Goal: Communication & Community: Answer question/provide support

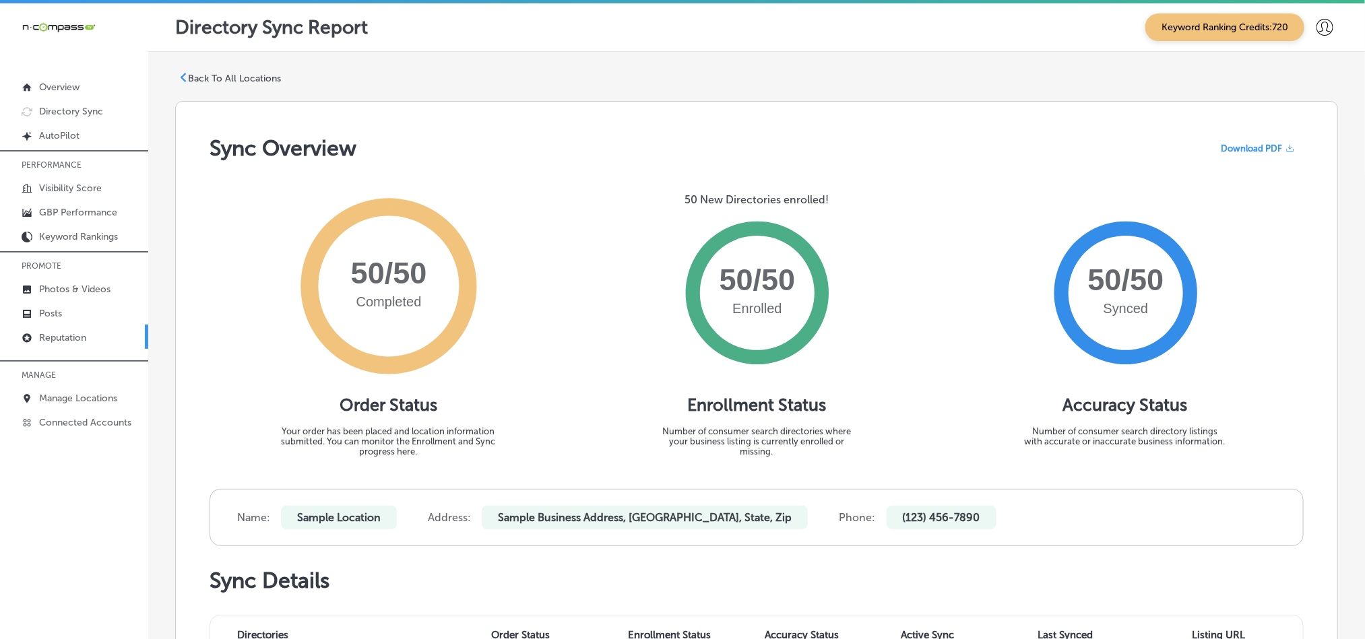
click at [44, 344] on link "Reputation" at bounding box center [74, 337] width 148 height 24
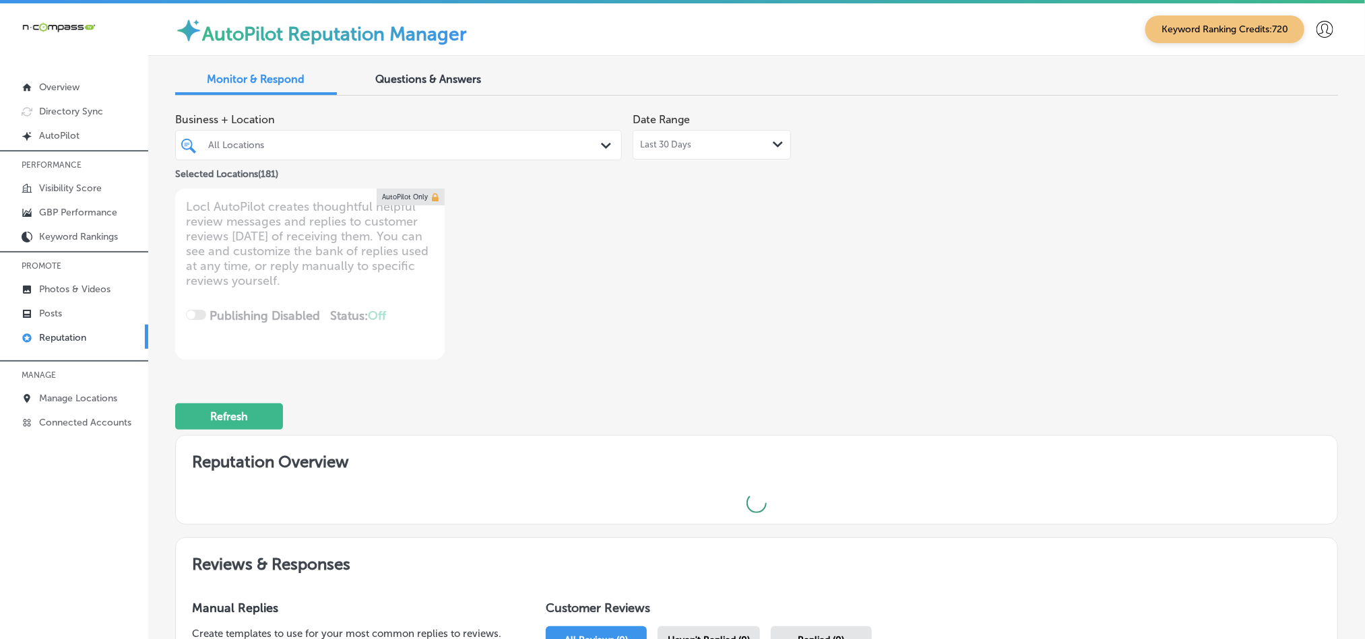
click at [429, 152] on div at bounding box center [379, 145] width 345 height 18
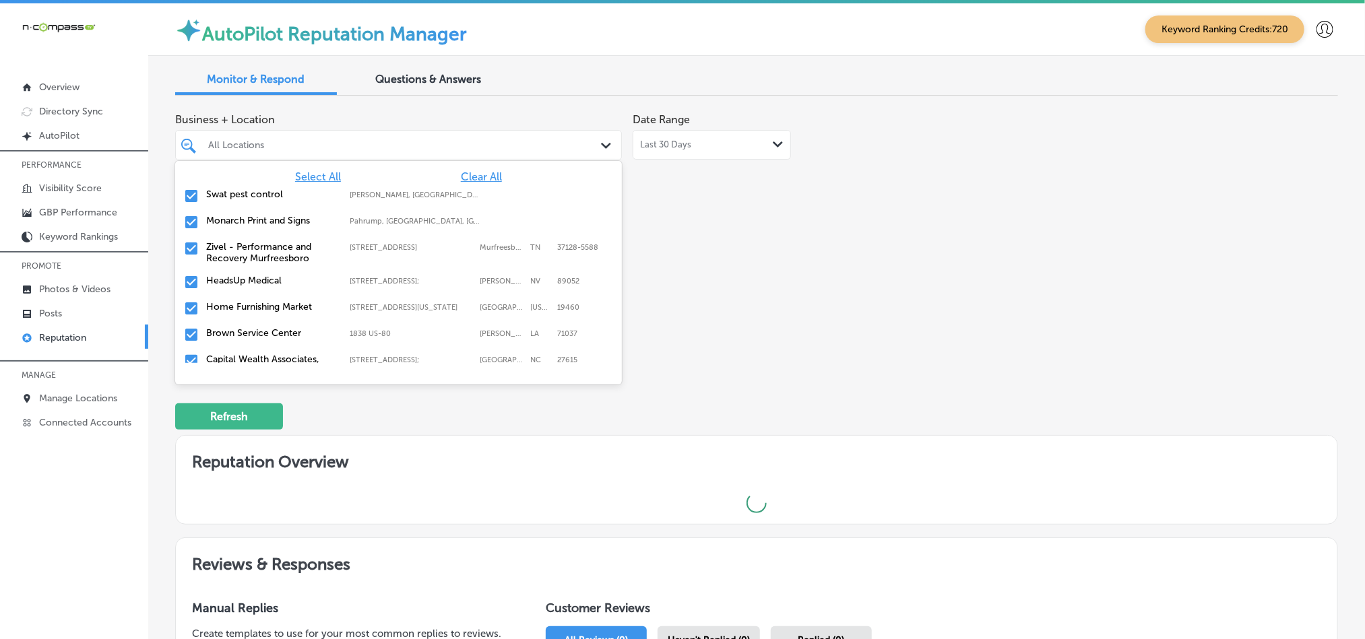
click at [461, 174] on span "Clear All" at bounding box center [481, 176] width 41 height 13
click at [191, 197] on input "checkbox" at bounding box center [191, 196] width 16 height 16
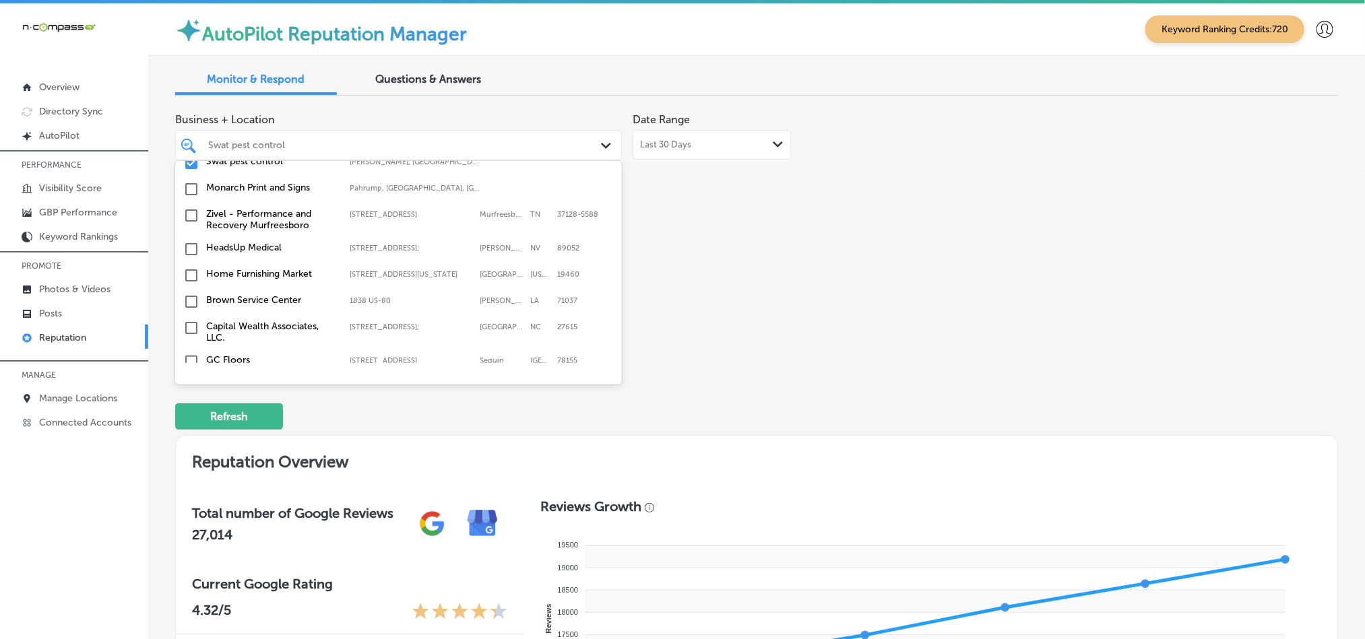
scroll to position [67, 0]
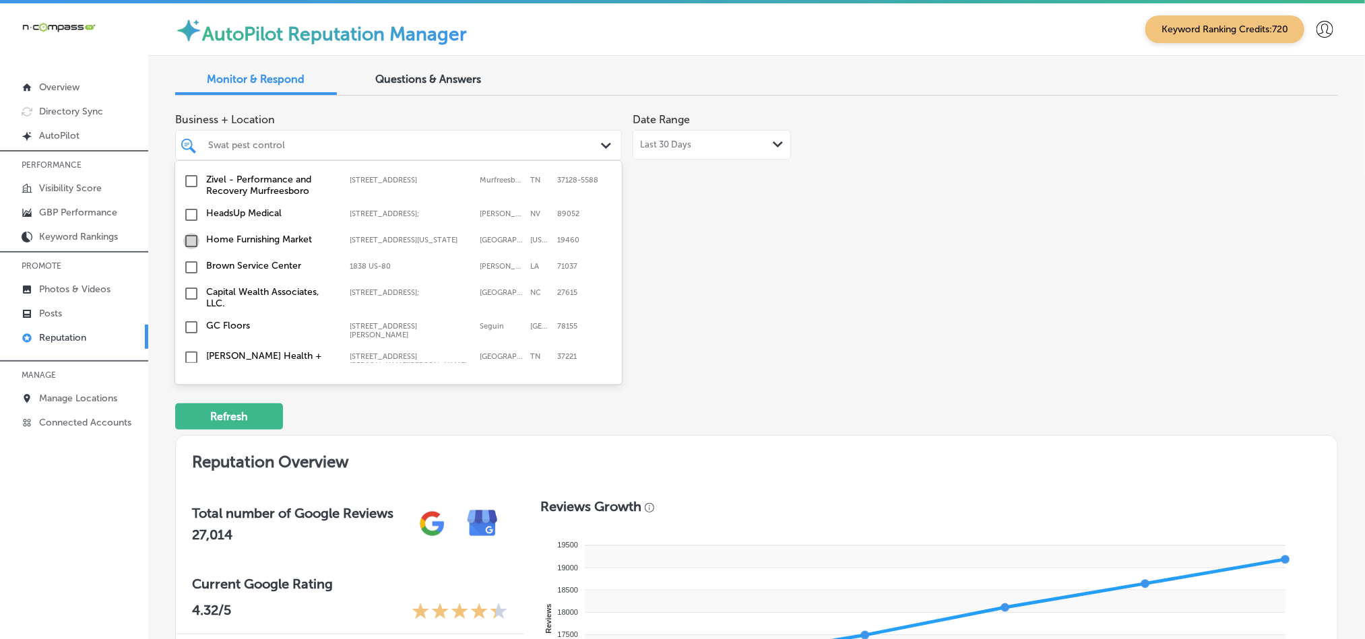
click at [187, 247] on input "checkbox" at bounding box center [191, 241] width 16 height 16
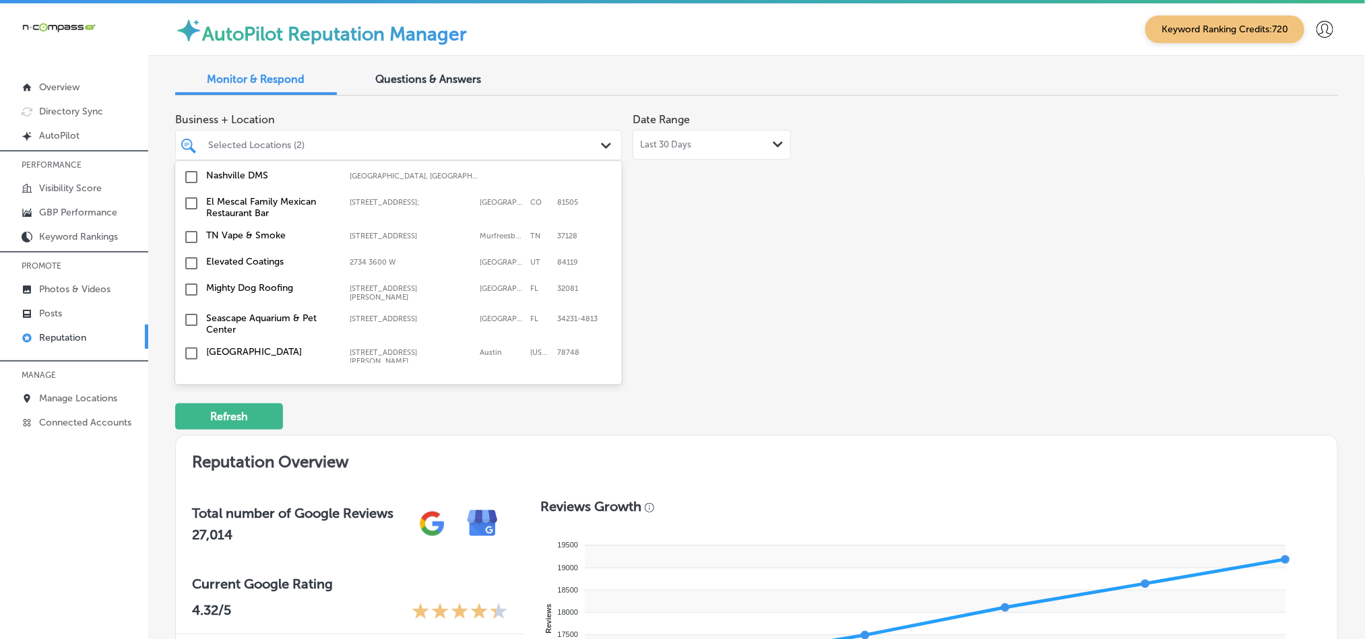
scroll to position [336, 0]
click at [192, 282] on input "checkbox" at bounding box center [191, 288] width 16 height 16
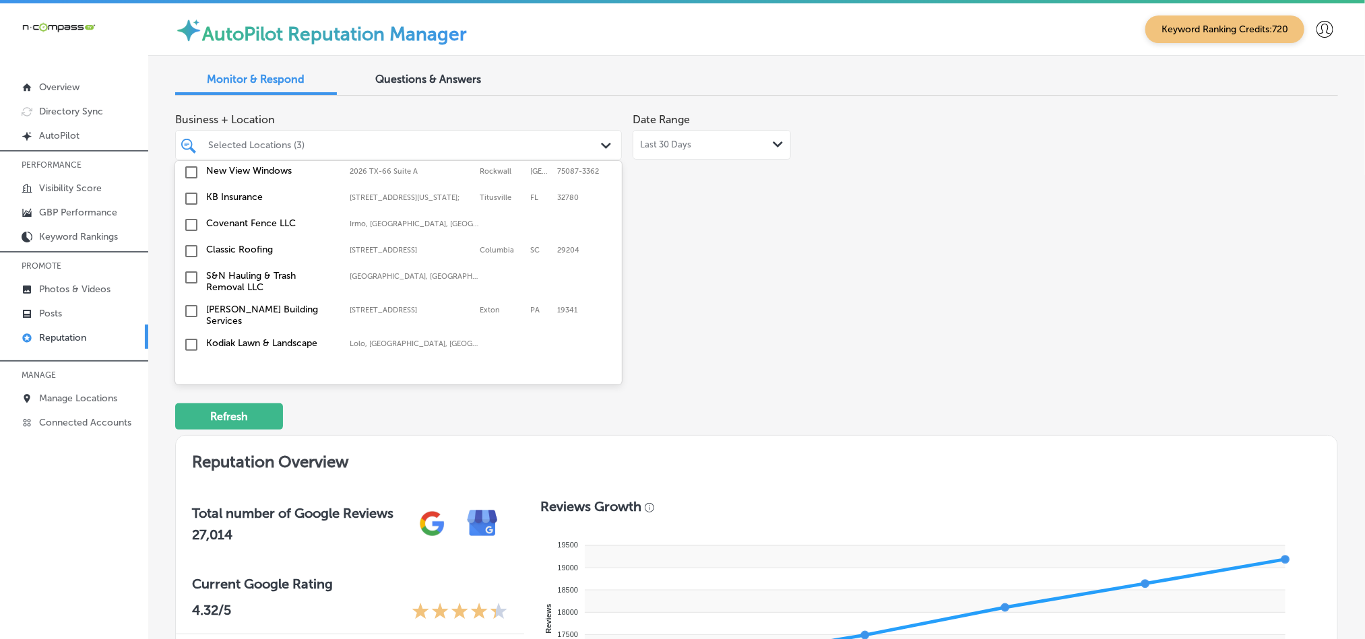
scroll to position [573, 0]
click at [187, 194] on input "checkbox" at bounding box center [191, 198] width 16 height 16
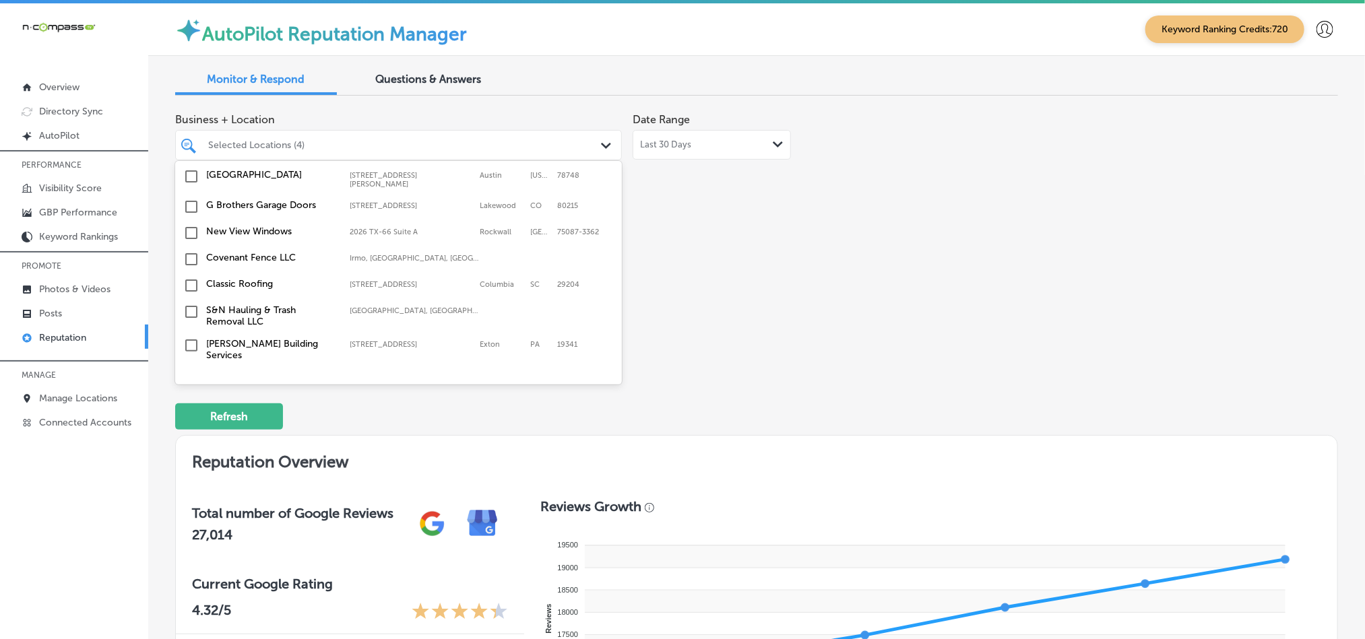
scroll to position [538, 0]
click at [190, 259] on input "checkbox" at bounding box center [191, 259] width 16 height 16
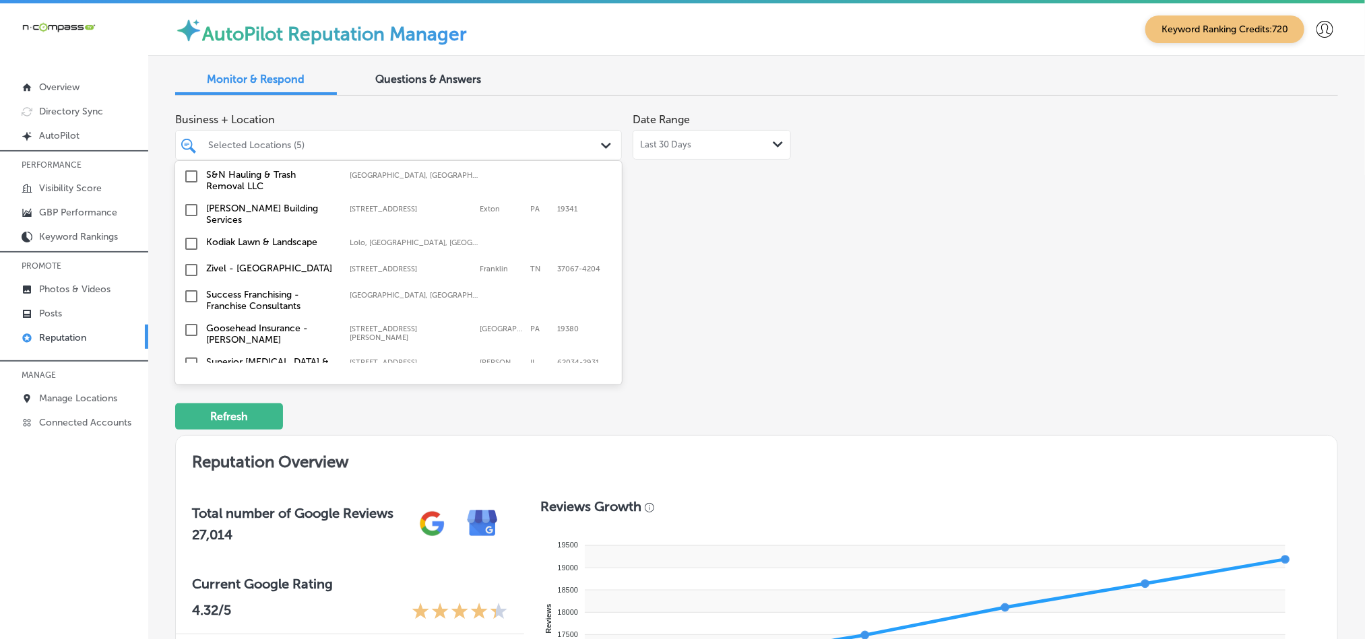
scroll to position [674, 0]
click at [190, 235] on input "checkbox" at bounding box center [191, 243] width 16 height 16
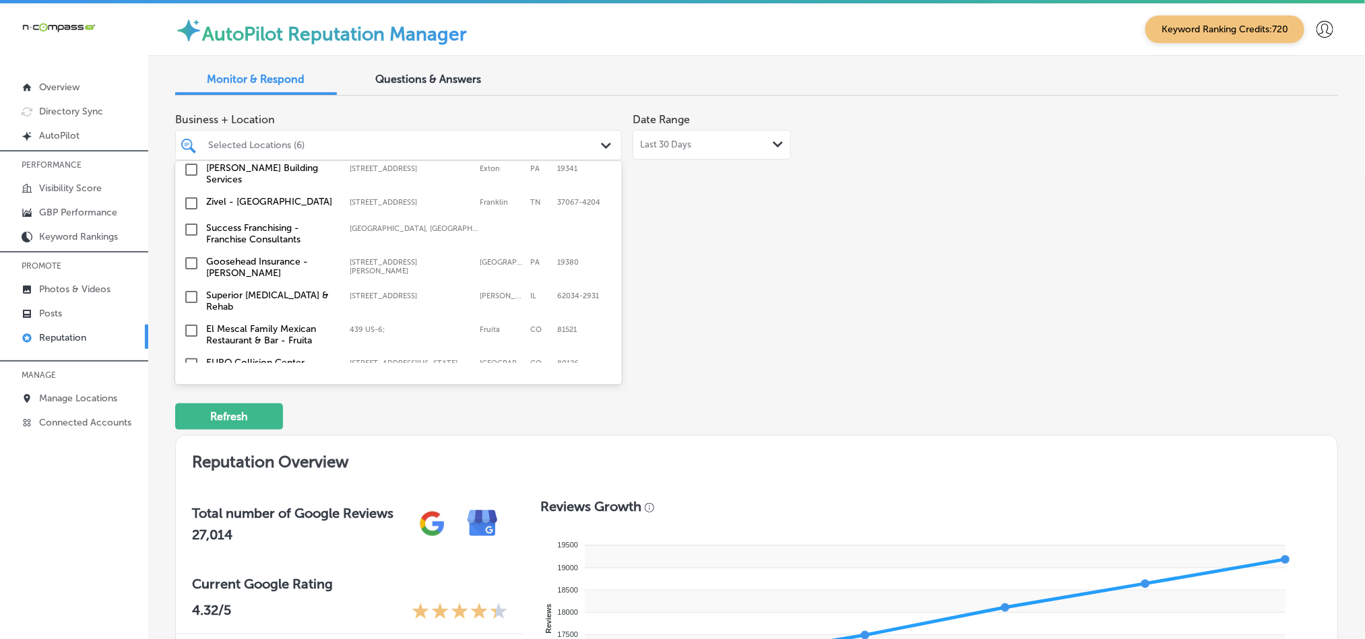
scroll to position [740, 0]
click at [190, 255] on input "checkbox" at bounding box center [191, 263] width 16 height 16
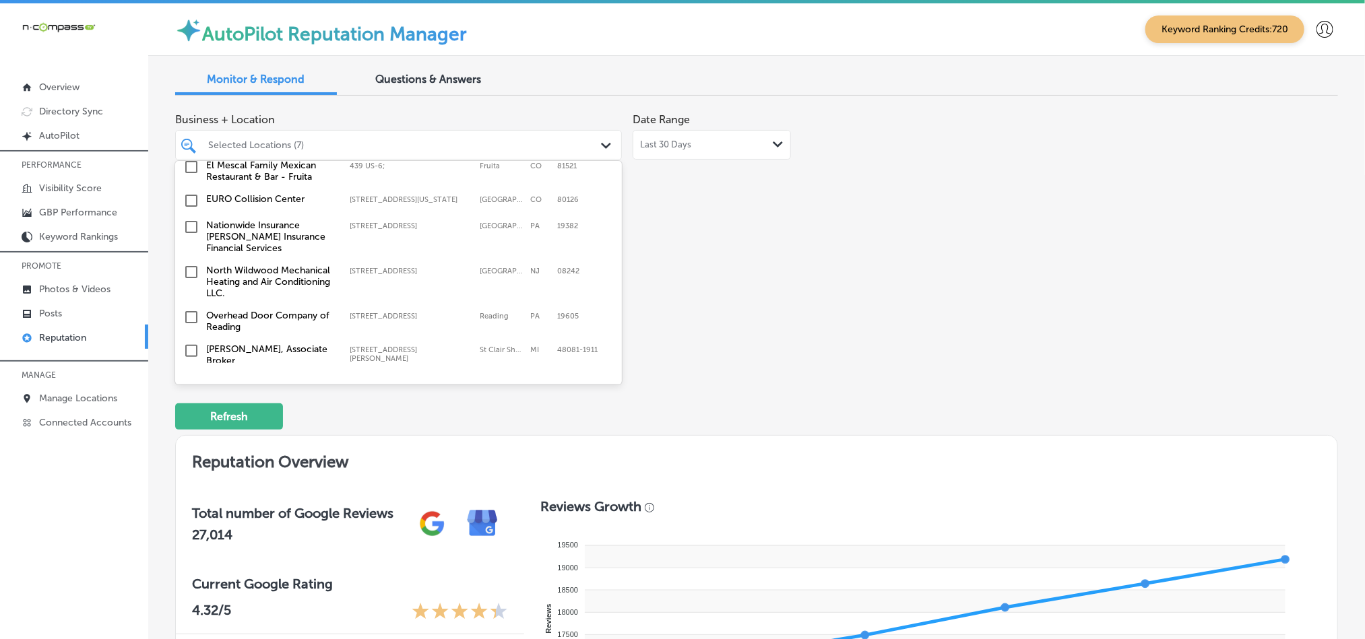
scroll to position [910, 0]
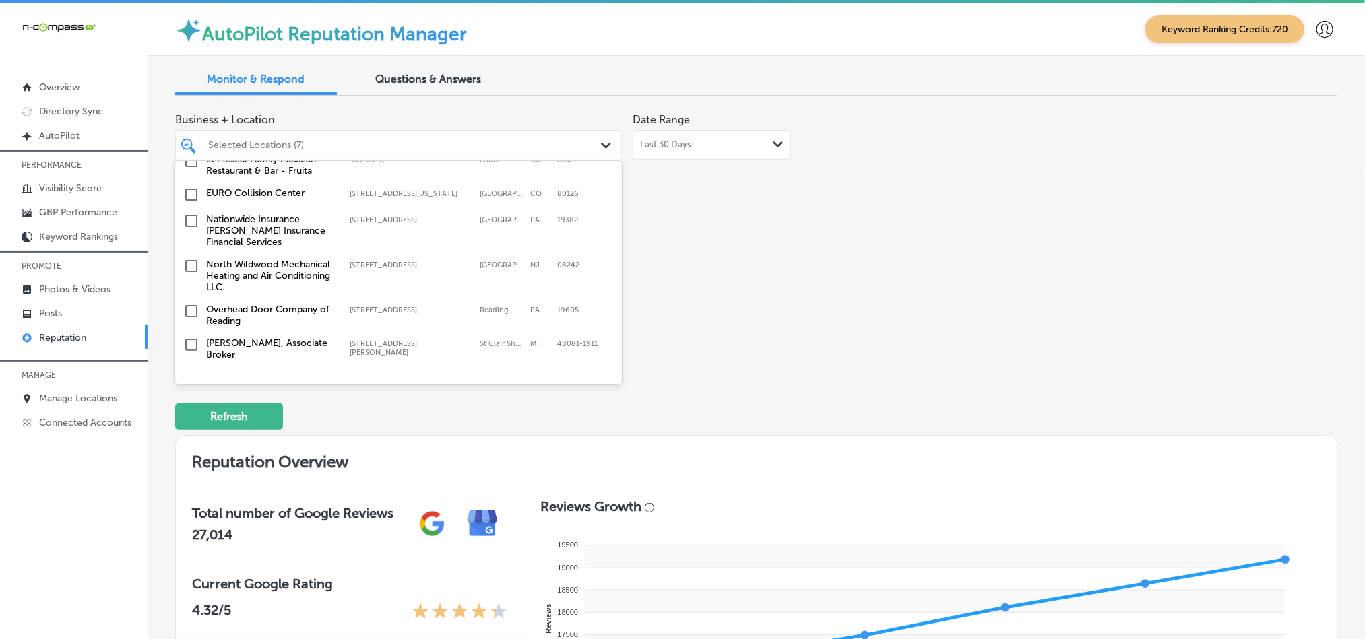
click at [188, 213] on input "checkbox" at bounding box center [191, 221] width 16 height 16
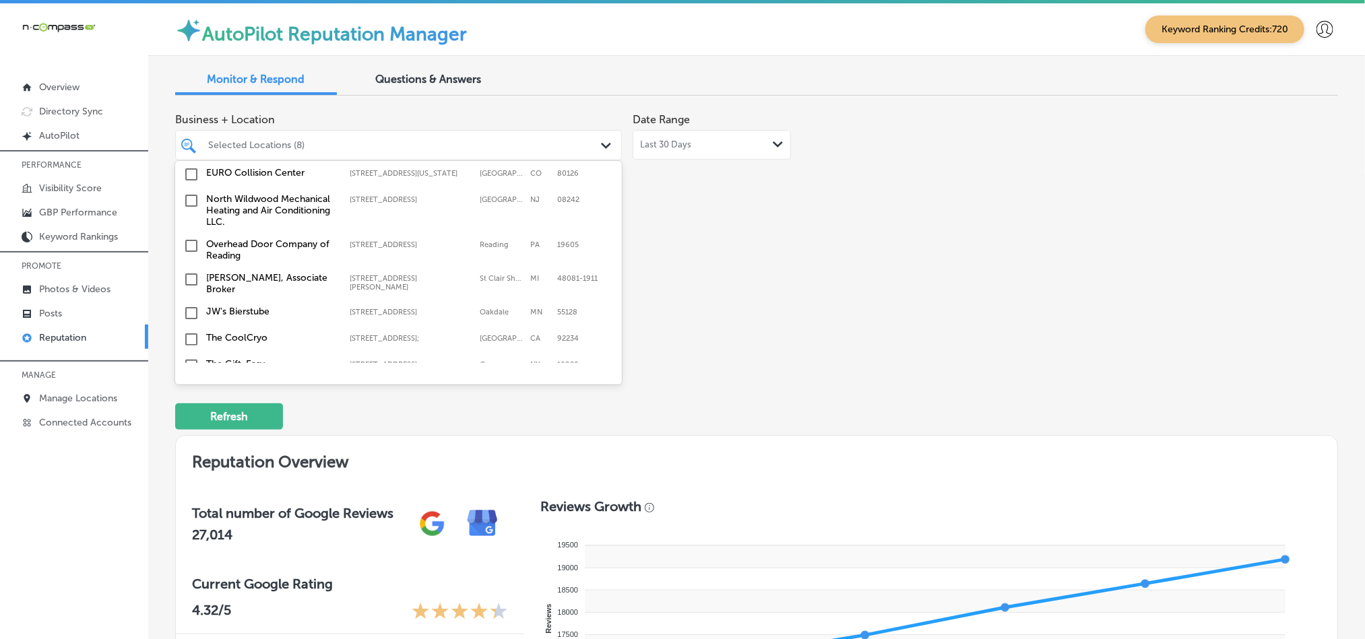
scroll to position [977, 0]
click at [190, 191] on input "checkbox" at bounding box center [191, 199] width 16 height 16
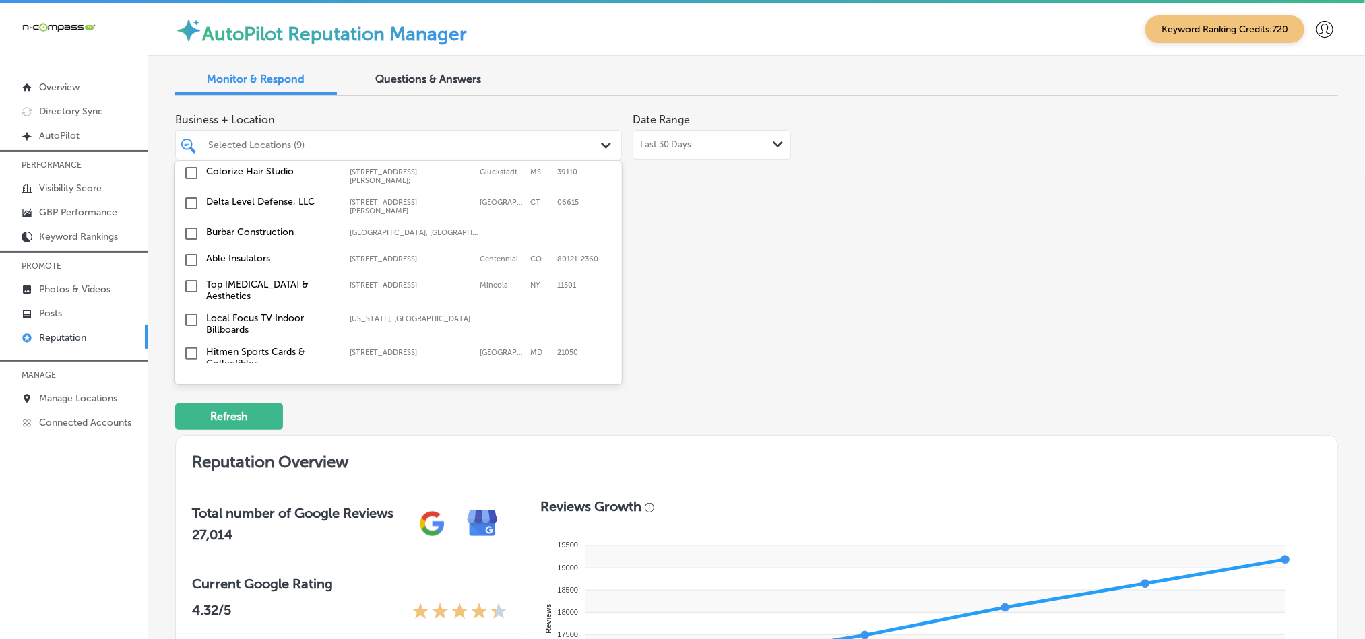
scroll to position [1347, 0]
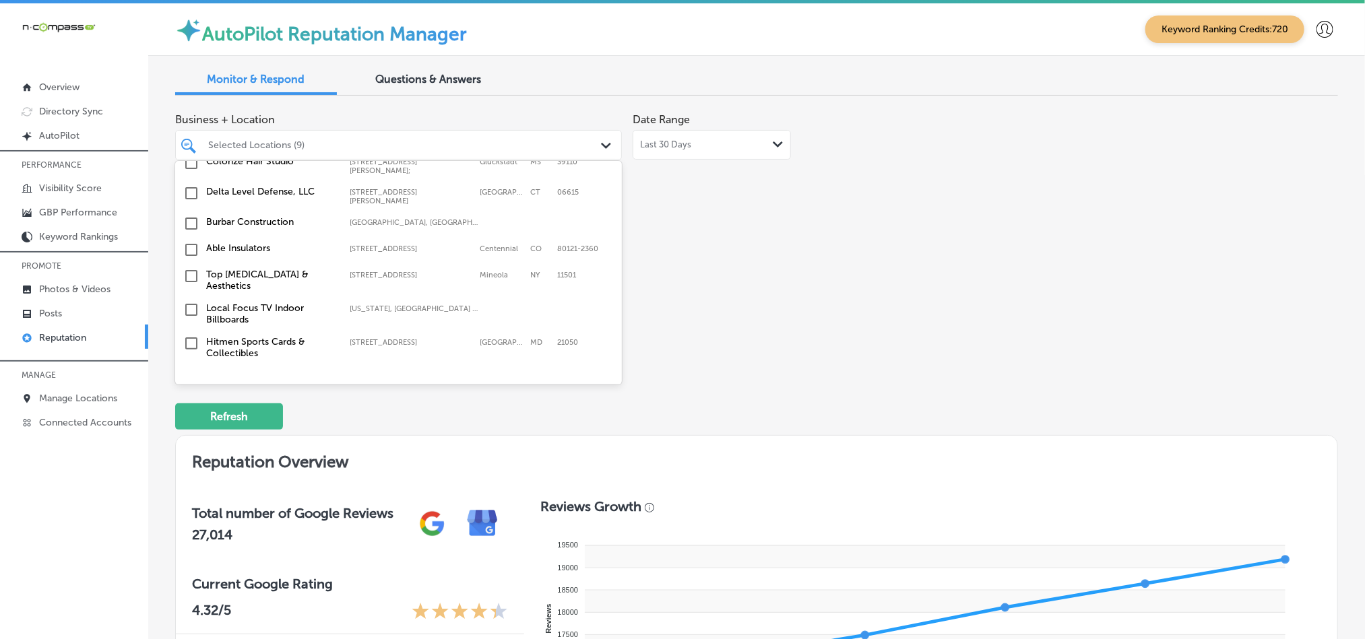
click at [190, 268] on input "checkbox" at bounding box center [191, 276] width 16 height 16
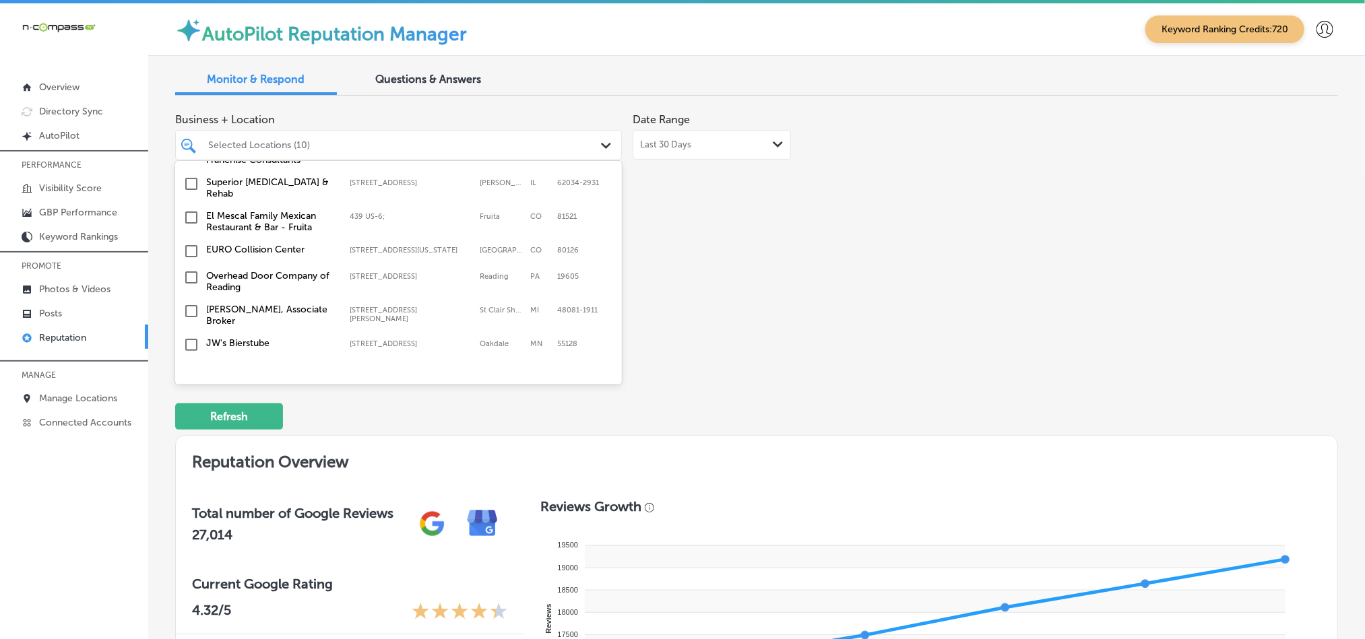
scroll to position [1044, 0]
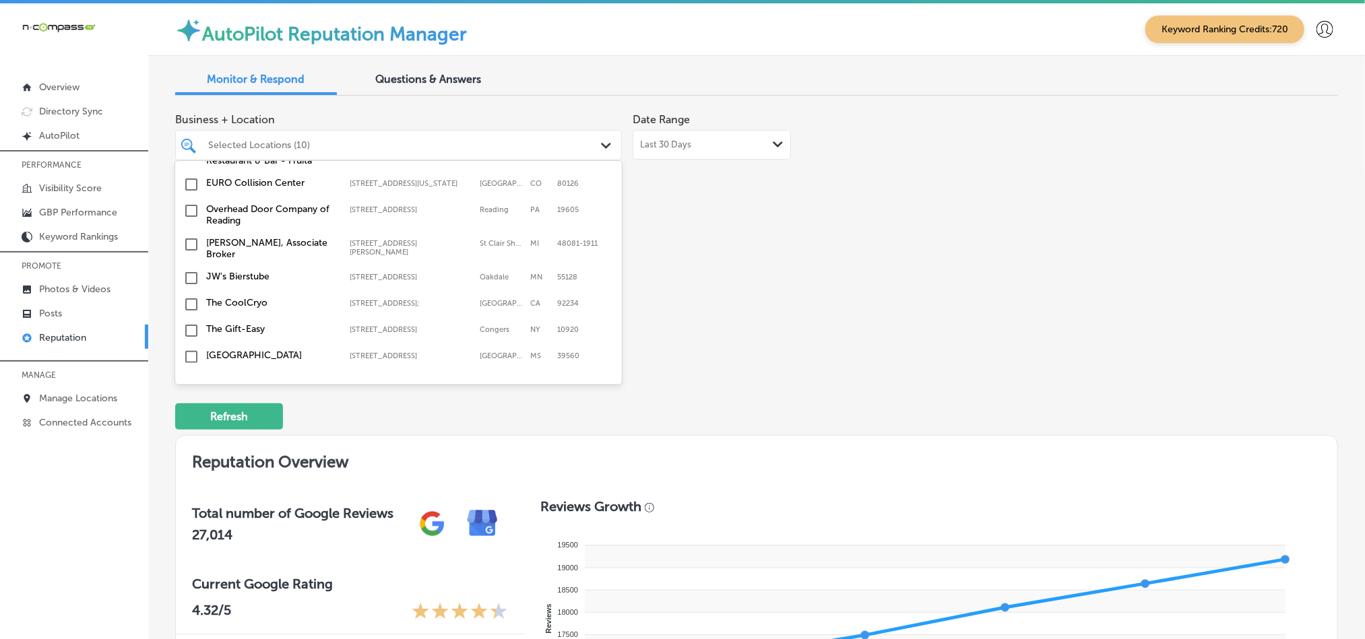
click at [189, 270] on input "checkbox" at bounding box center [191, 278] width 16 height 16
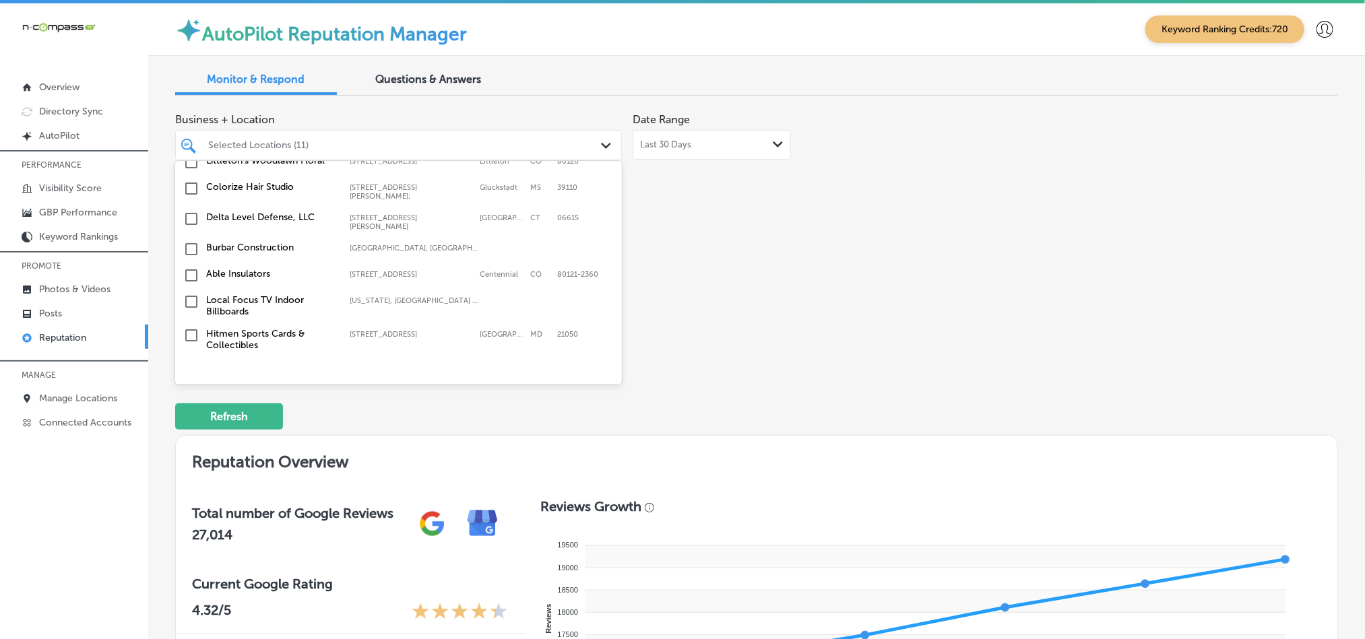
scroll to position [1381, 0]
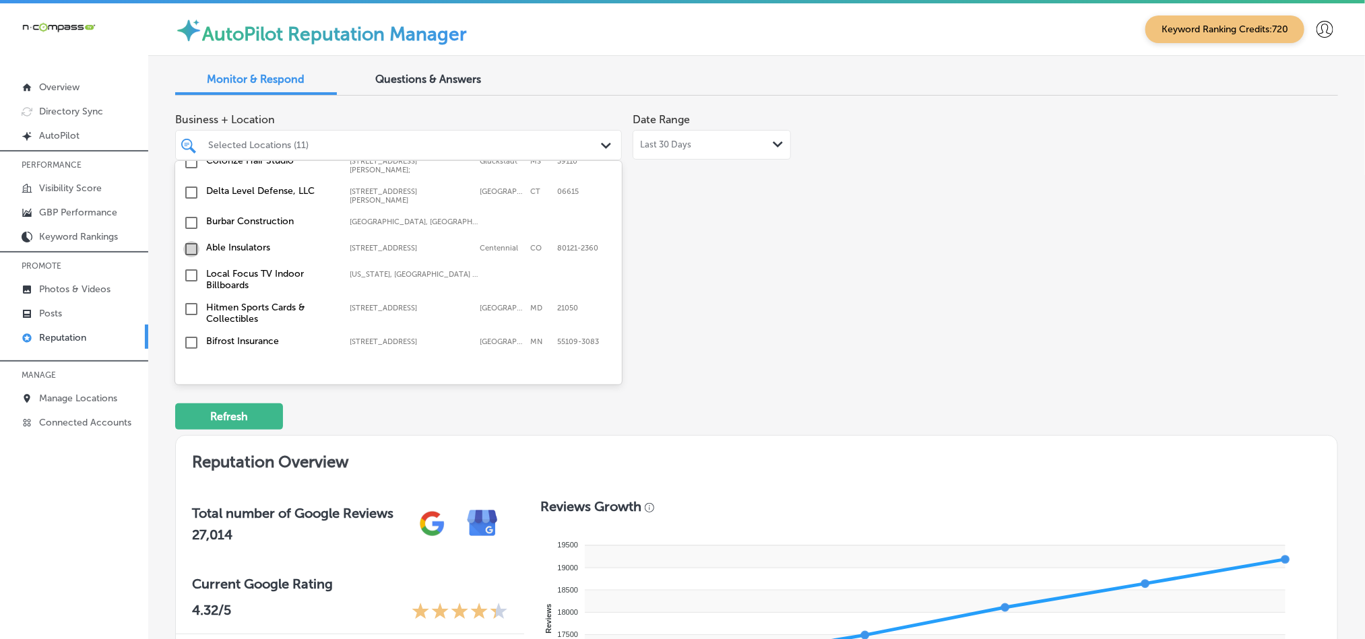
click at [191, 241] on input "checkbox" at bounding box center [191, 249] width 16 height 16
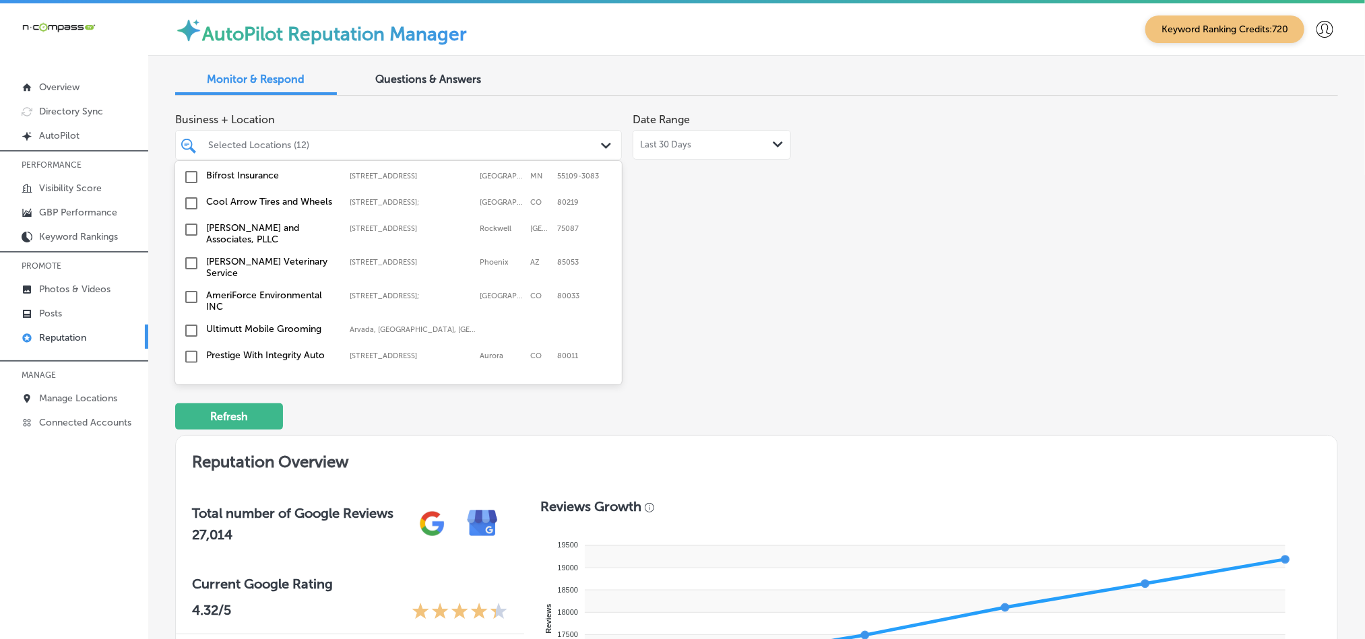
scroll to position [1549, 0]
click at [189, 220] on input "checkbox" at bounding box center [191, 228] width 16 height 16
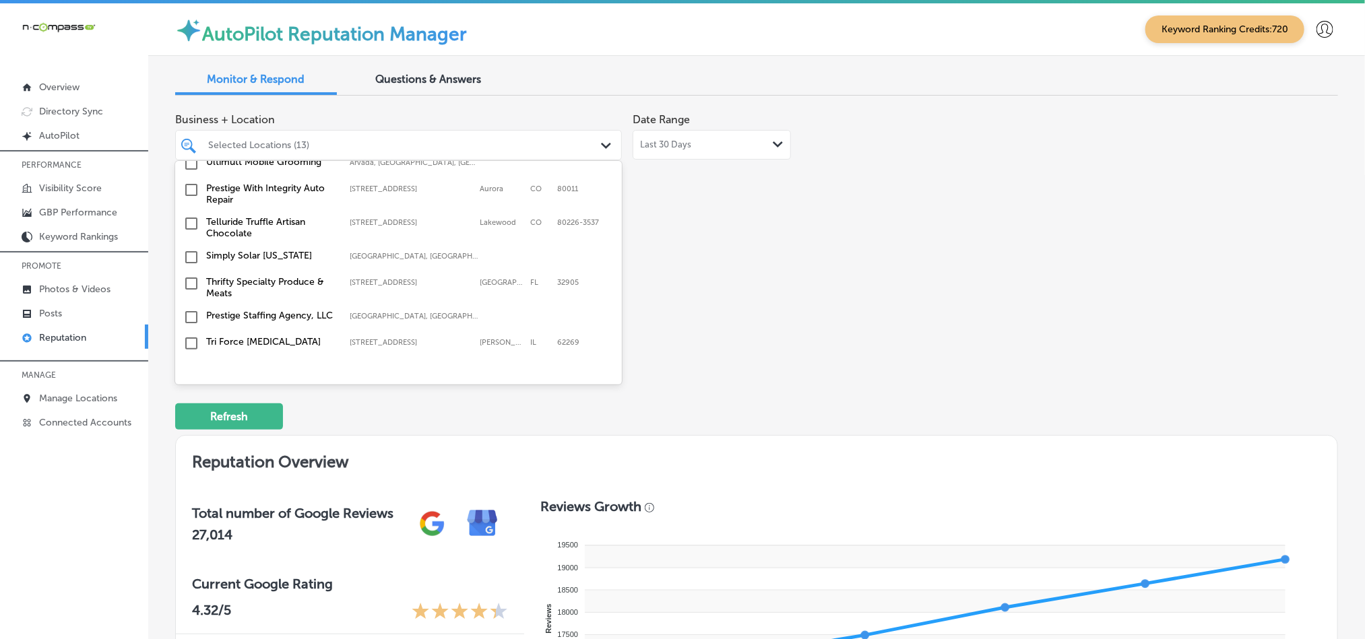
scroll to position [1718, 0]
click at [191, 272] on input "checkbox" at bounding box center [191, 280] width 16 height 16
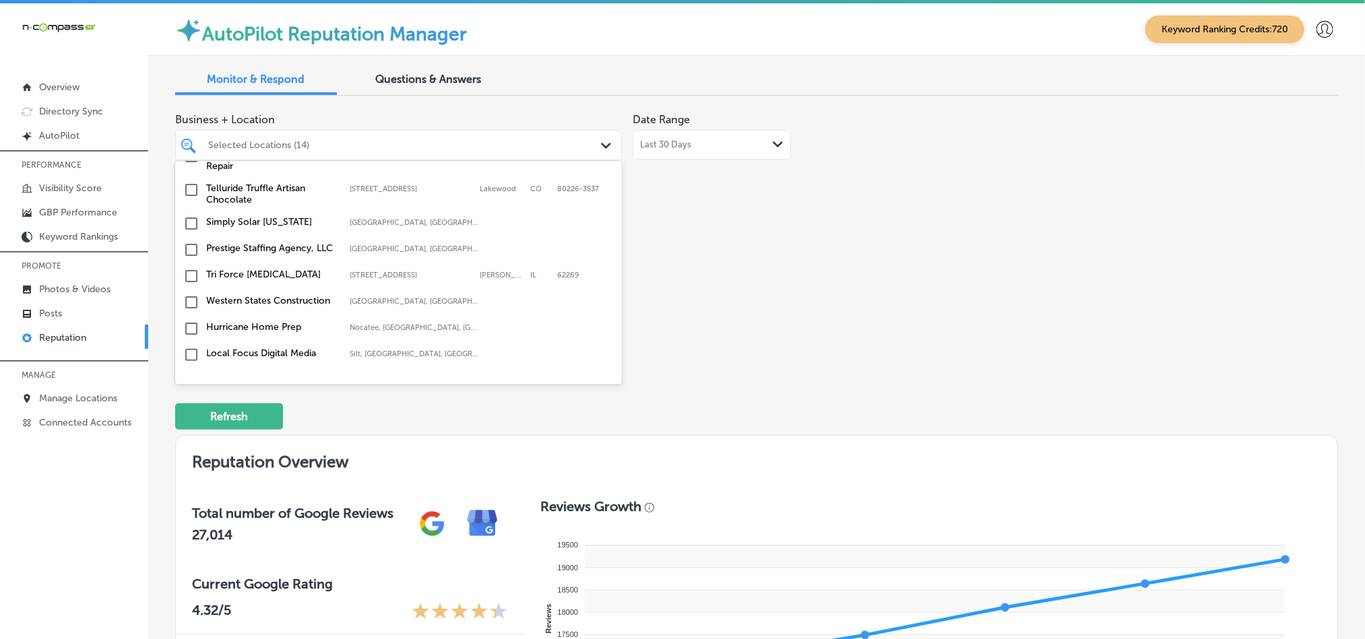
scroll to position [1785, 0]
click at [192, 264] on input "checkbox" at bounding box center [191, 272] width 16 height 16
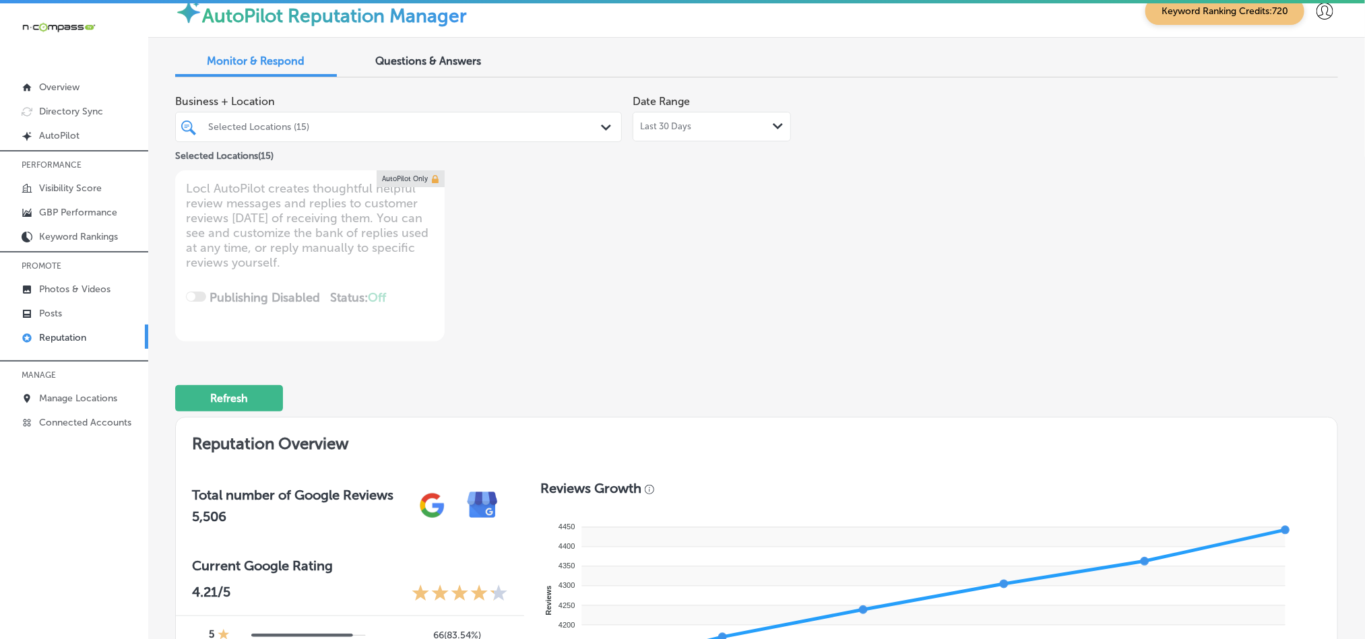
scroll to position [33, 0]
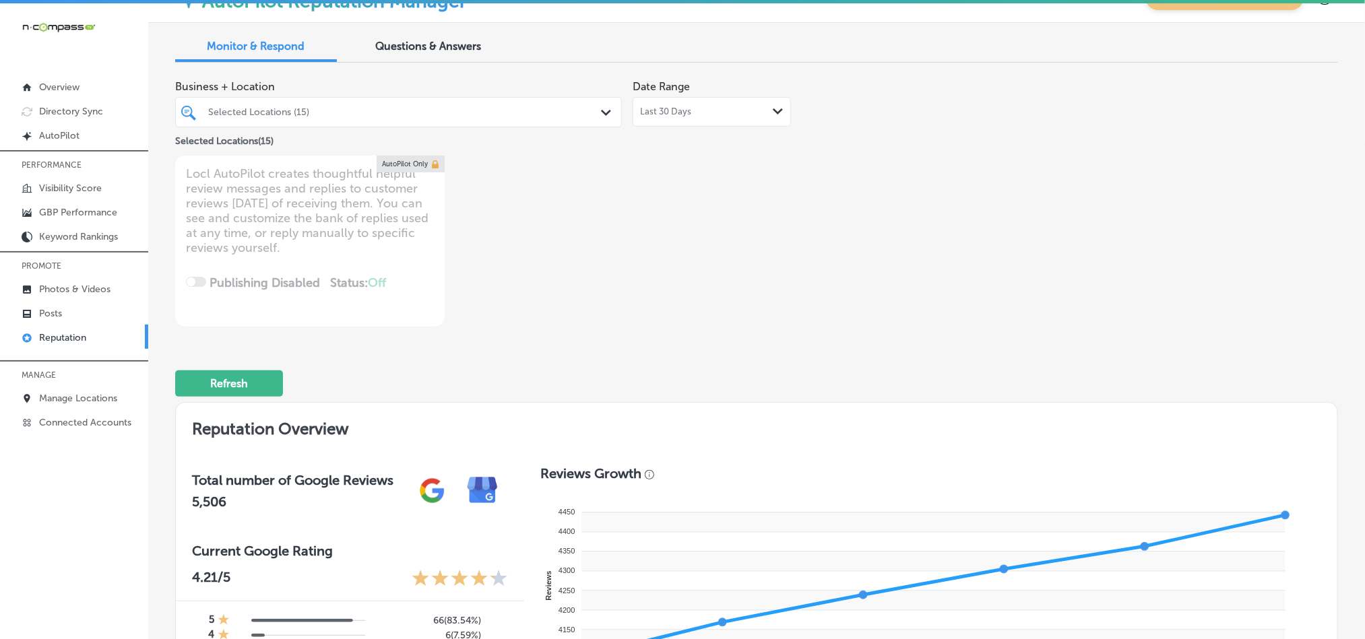
click at [605, 104] on div "Selected Locations (15) Path Created with Sketch." at bounding box center [398, 112] width 445 height 21
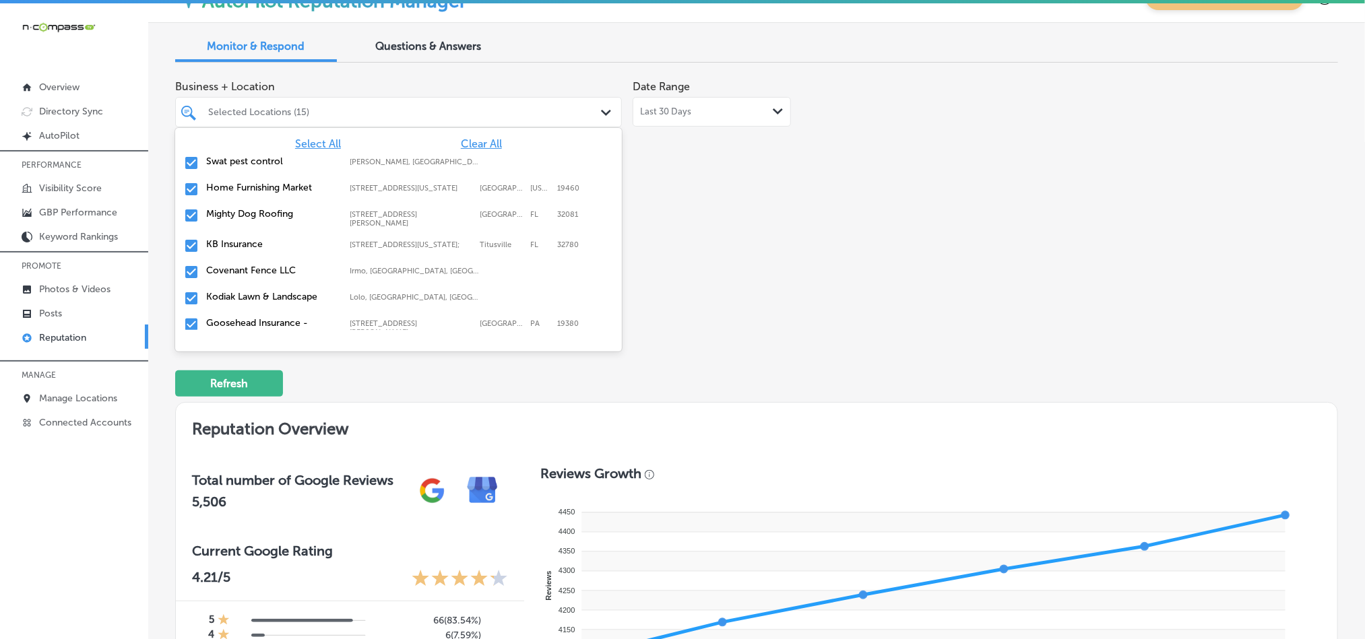
click at [594, 124] on div "Selected Locations (15) Path Created with Sketch." at bounding box center [398, 112] width 447 height 30
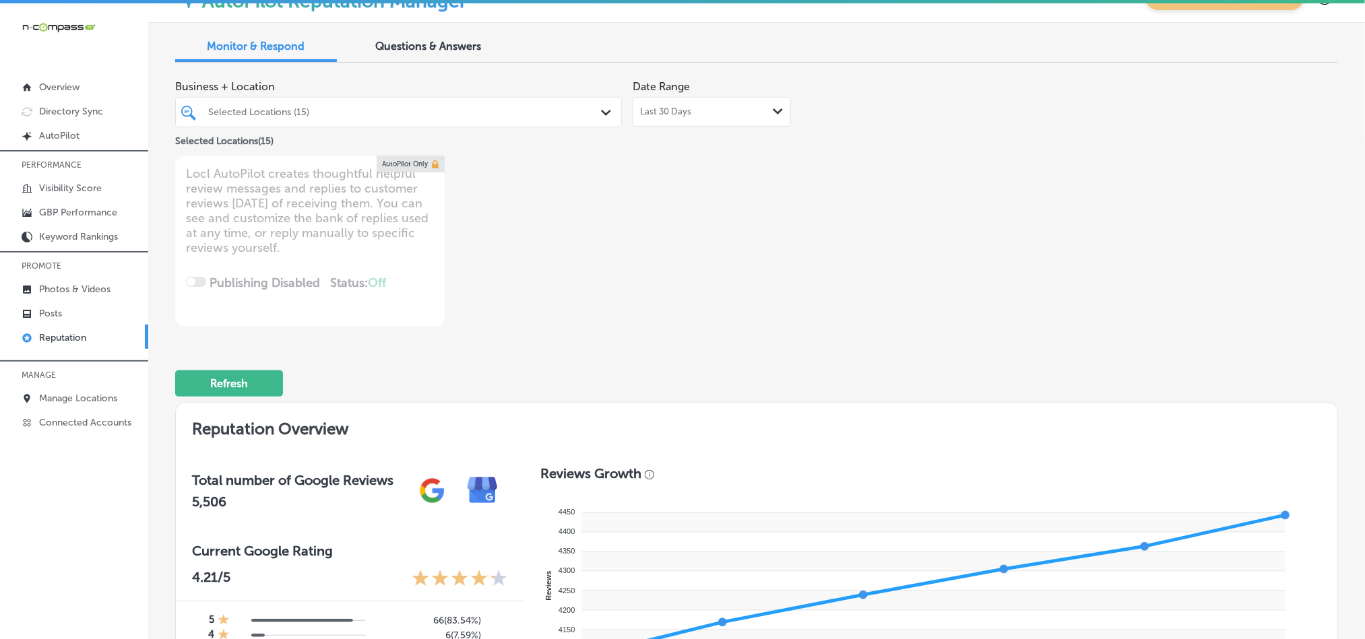
click at [601, 114] on icon "Path Created with Sketch." at bounding box center [606, 113] width 10 height 6
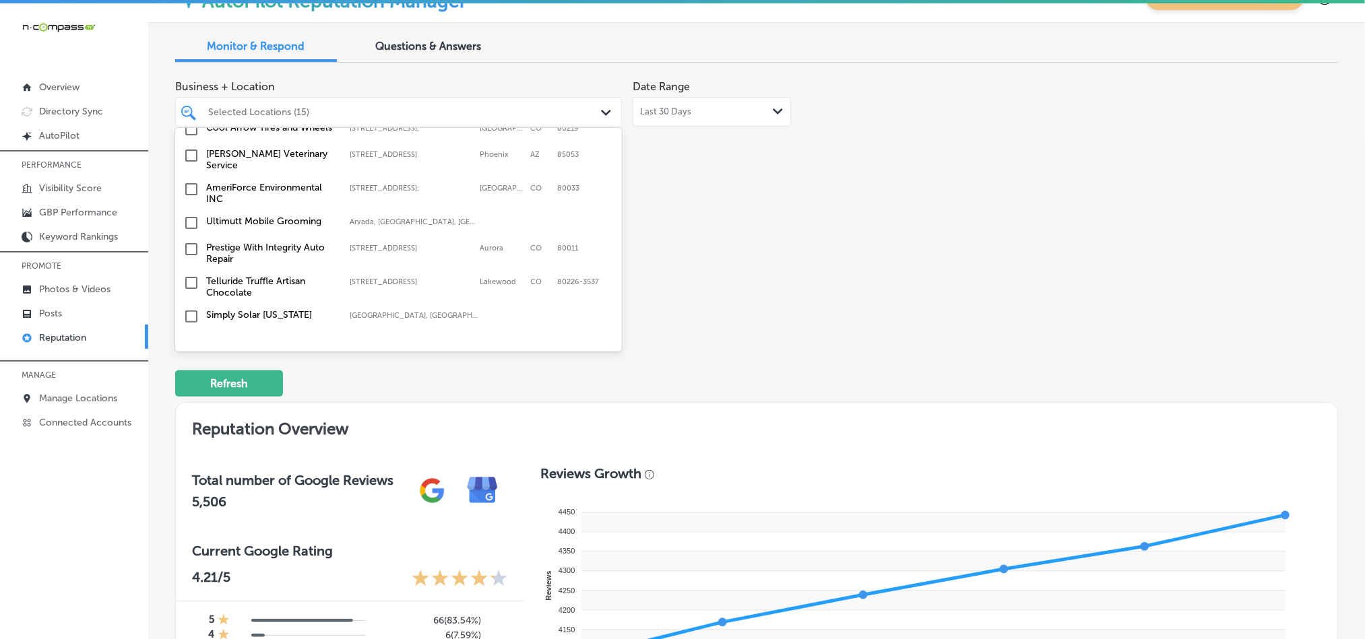
scroll to position [1684, 0]
click at [189, 212] on input "checkbox" at bounding box center [191, 220] width 16 height 16
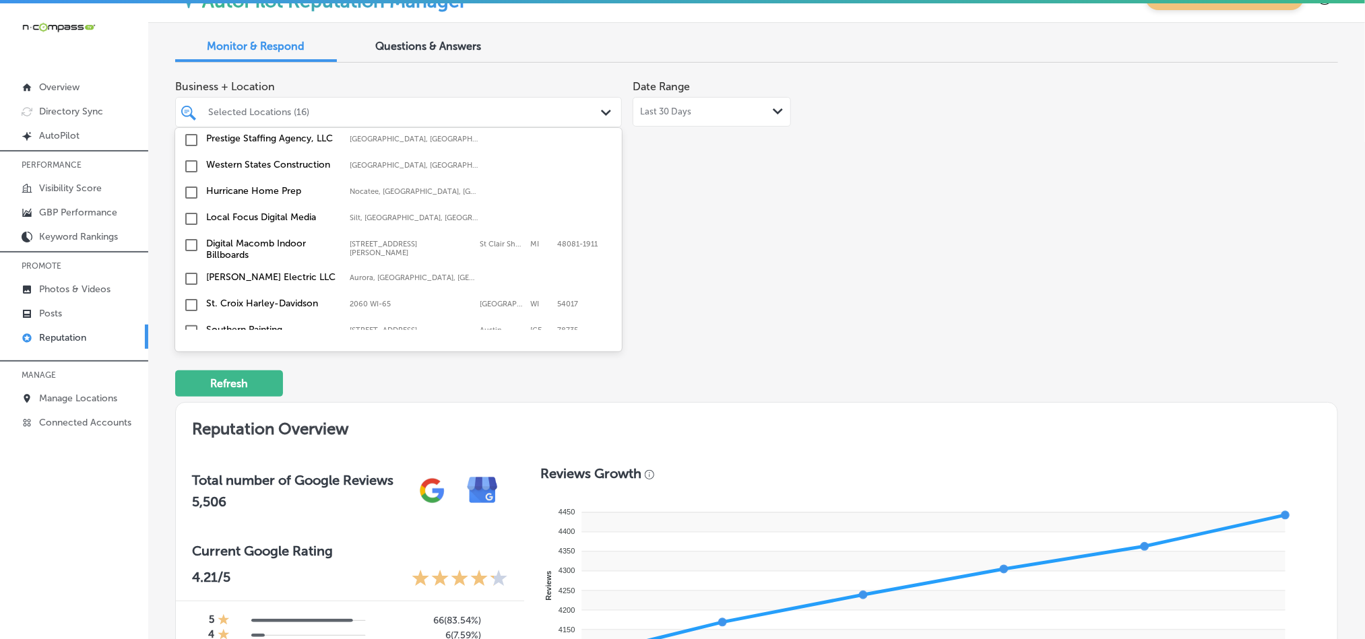
scroll to position [1886, 0]
click at [190, 209] on input "checkbox" at bounding box center [191, 217] width 16 height 16
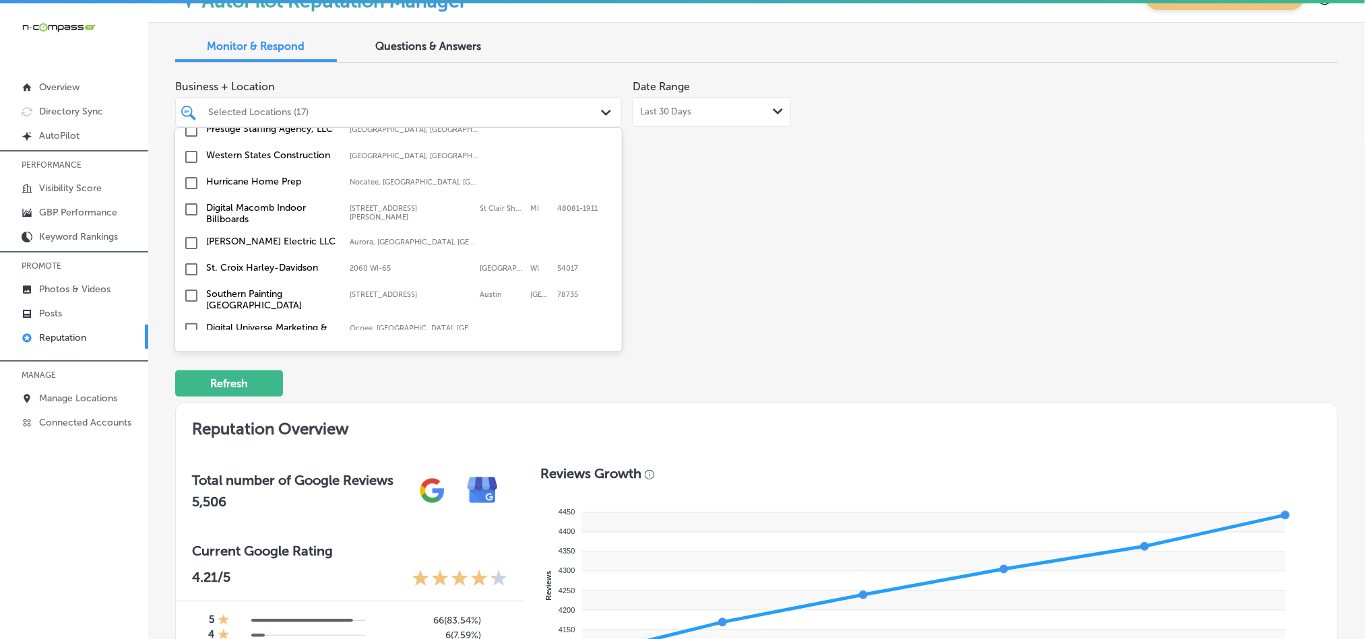
click at [191, 261] on input "checkbox" at bounding box center [191, 269] width 16 height 16
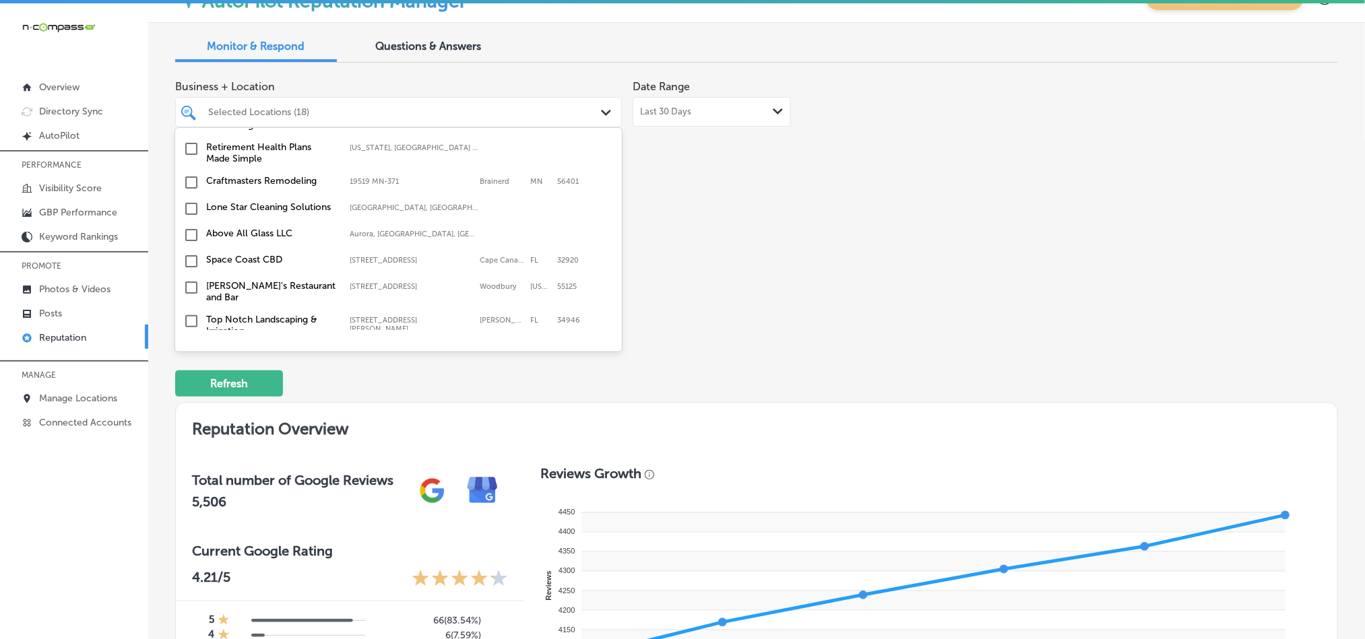
scroll to position [2155, 0]
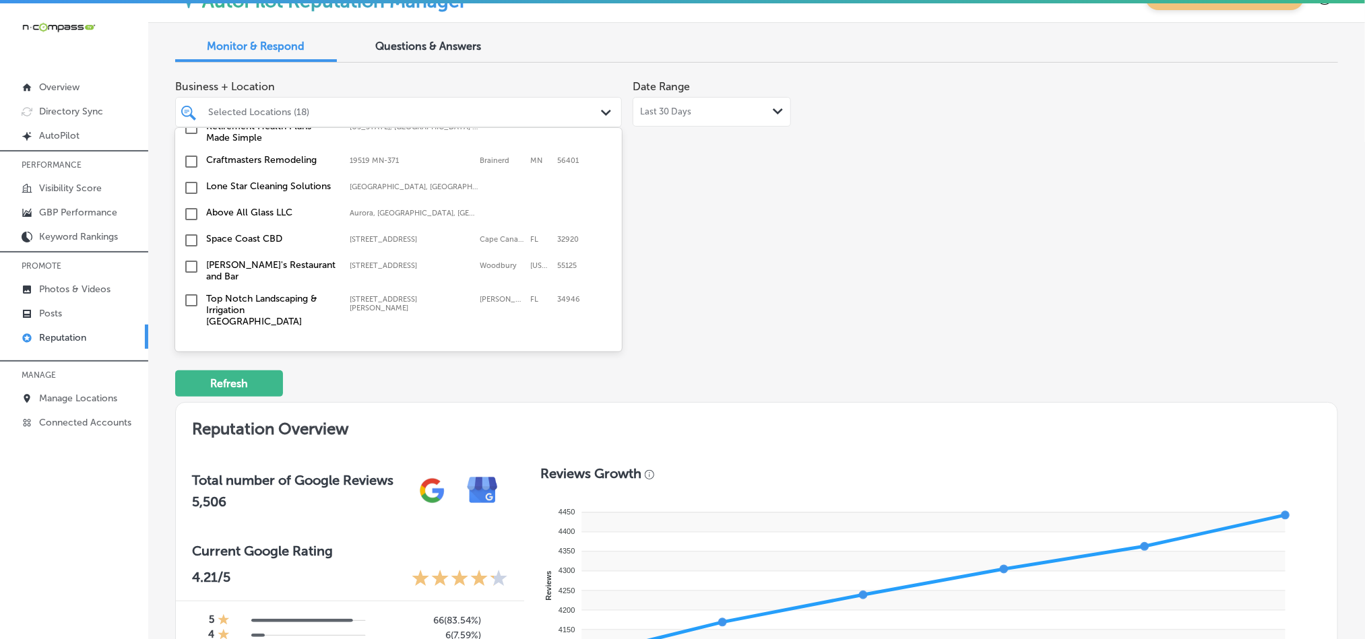
click at [189, 154] on input "checkbox" at bounding box center [191, 162] width 16 height 16
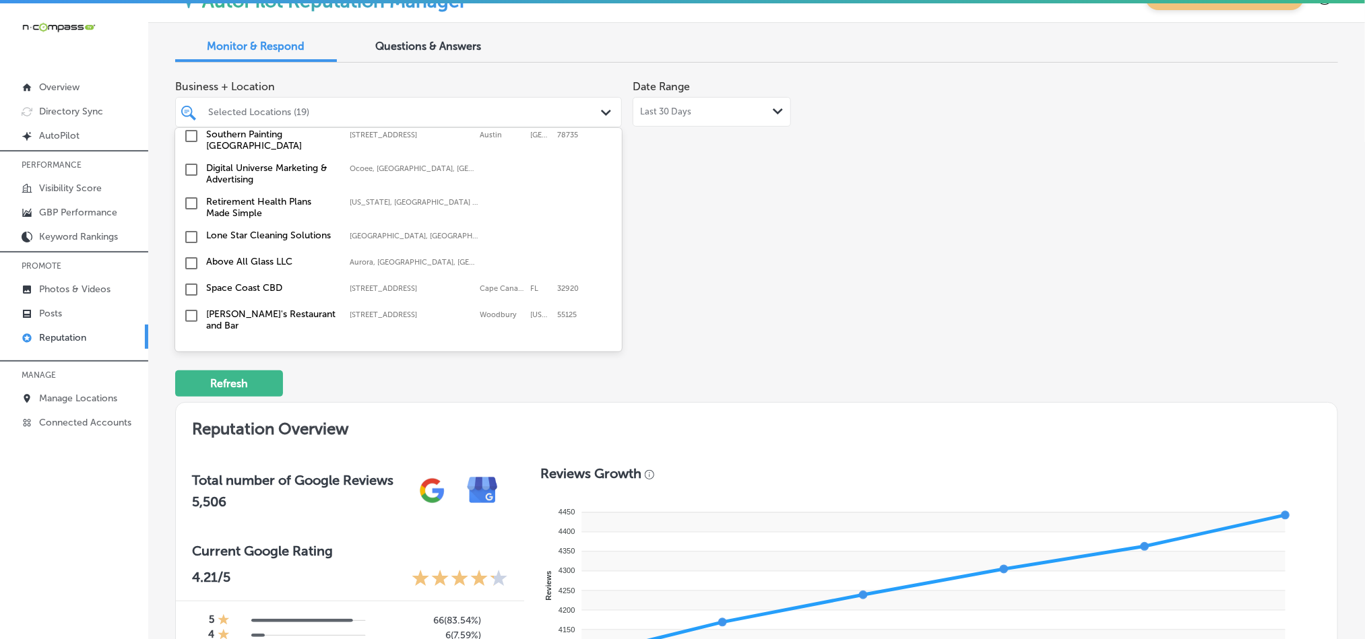
scroll to position [2122, 0]
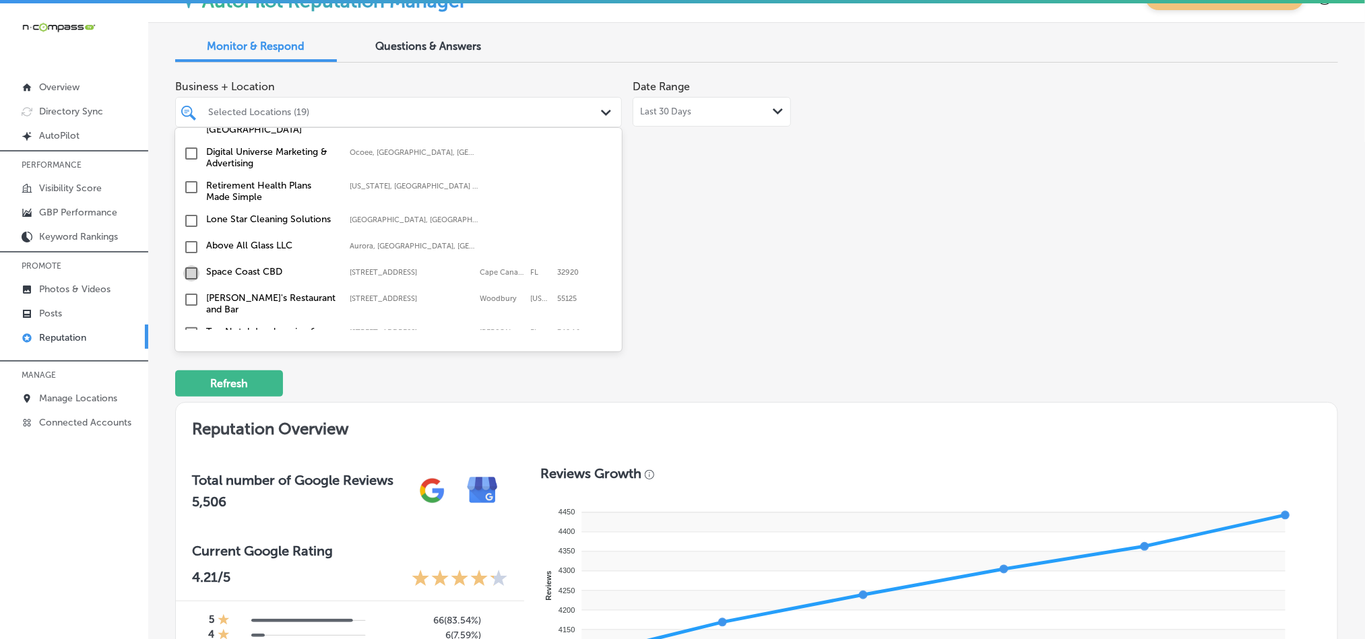
click at [189, 265] on input "checkbox" at bounding box center [191, 273] width 16 height 16
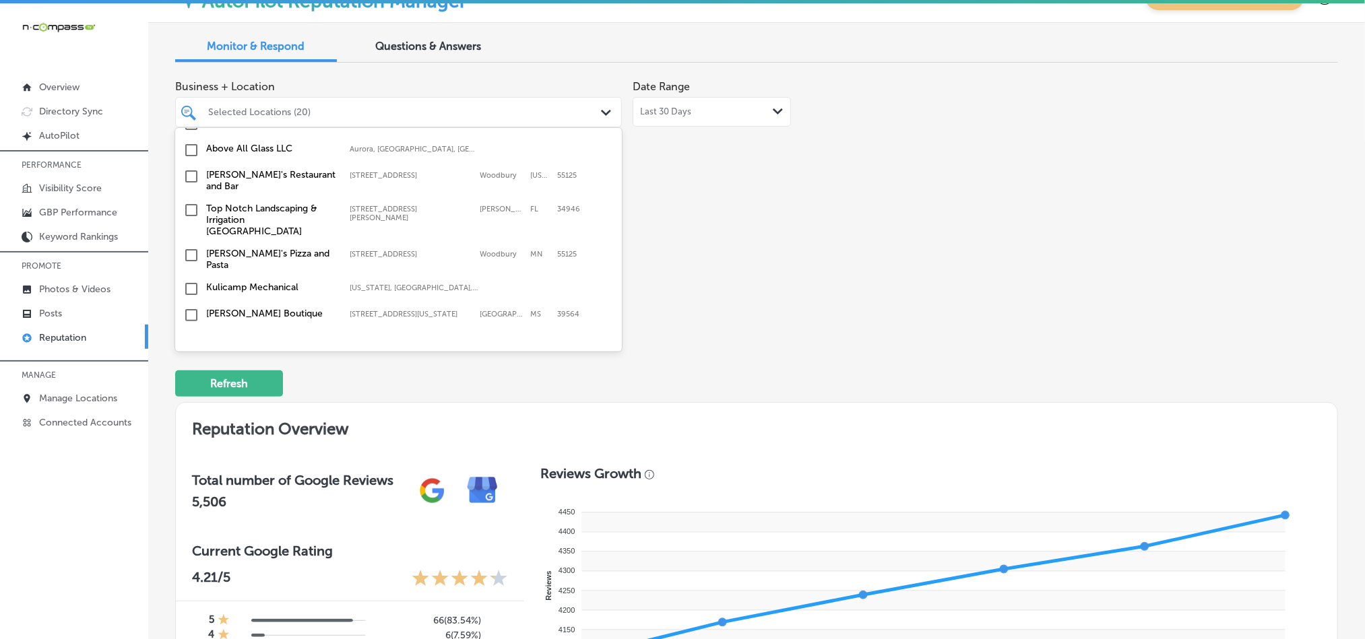
scroll to position [2256, 0]
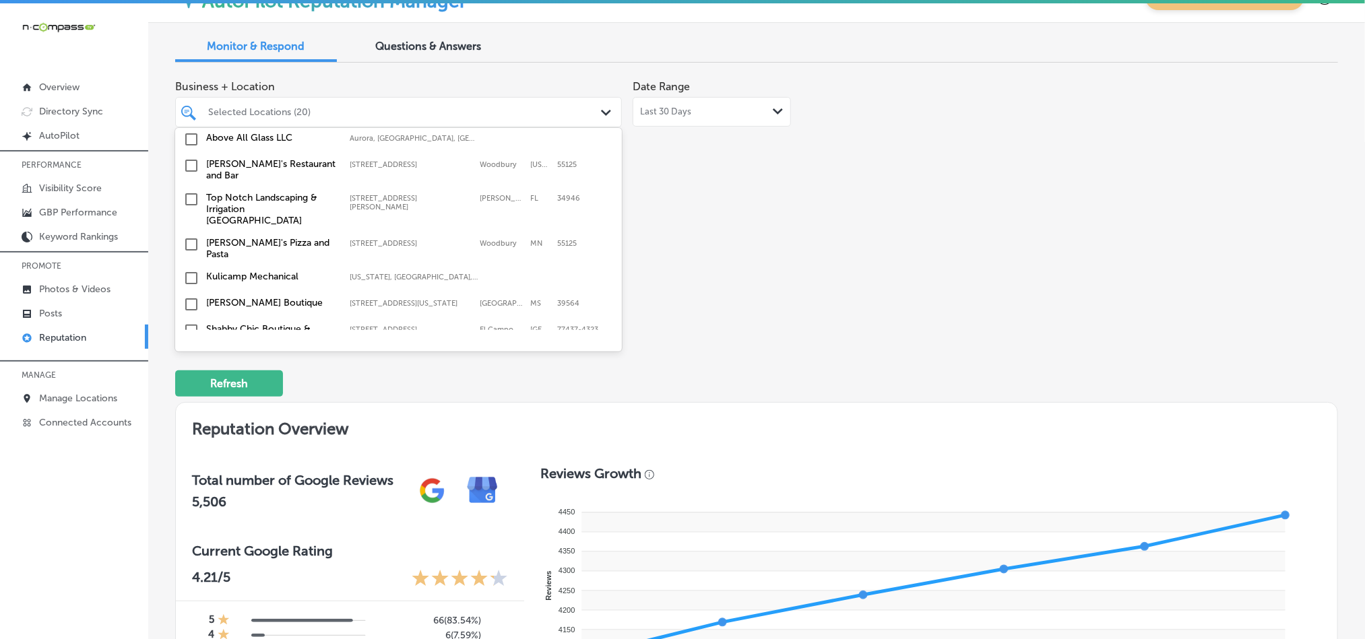
click at [189, 191] on input "checkbox" at bounding box center [191, 199] width 16 height 16
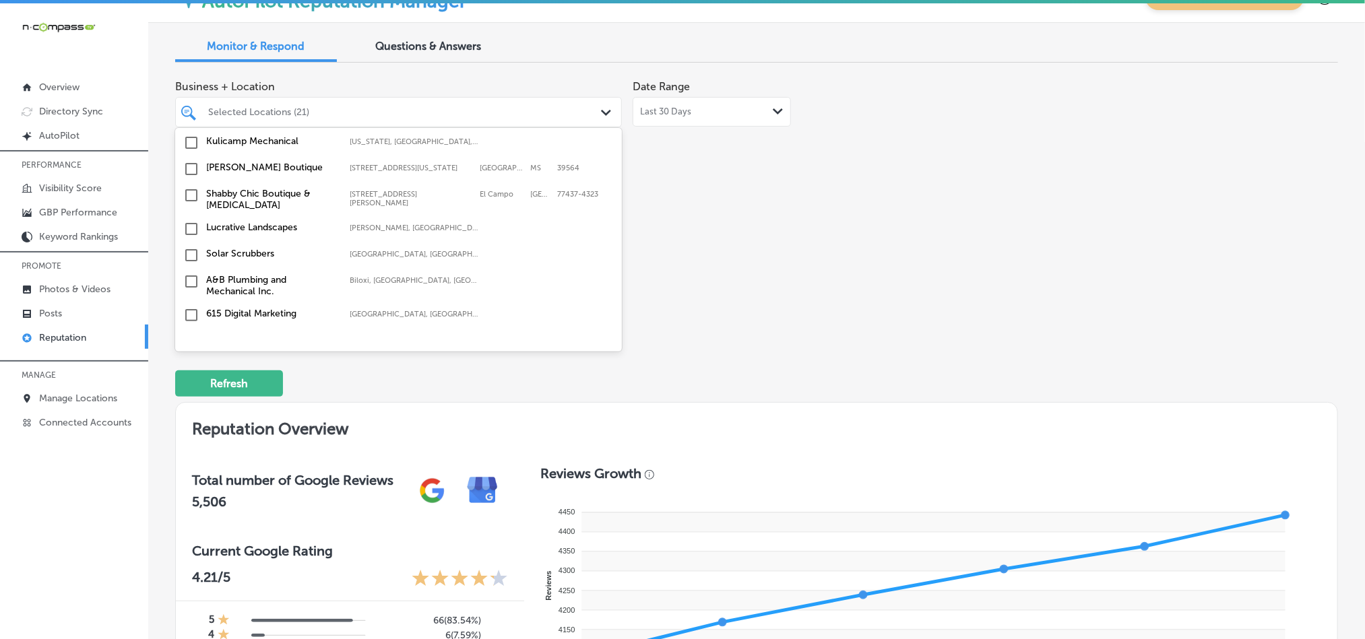
scroll to position [2458, 0]
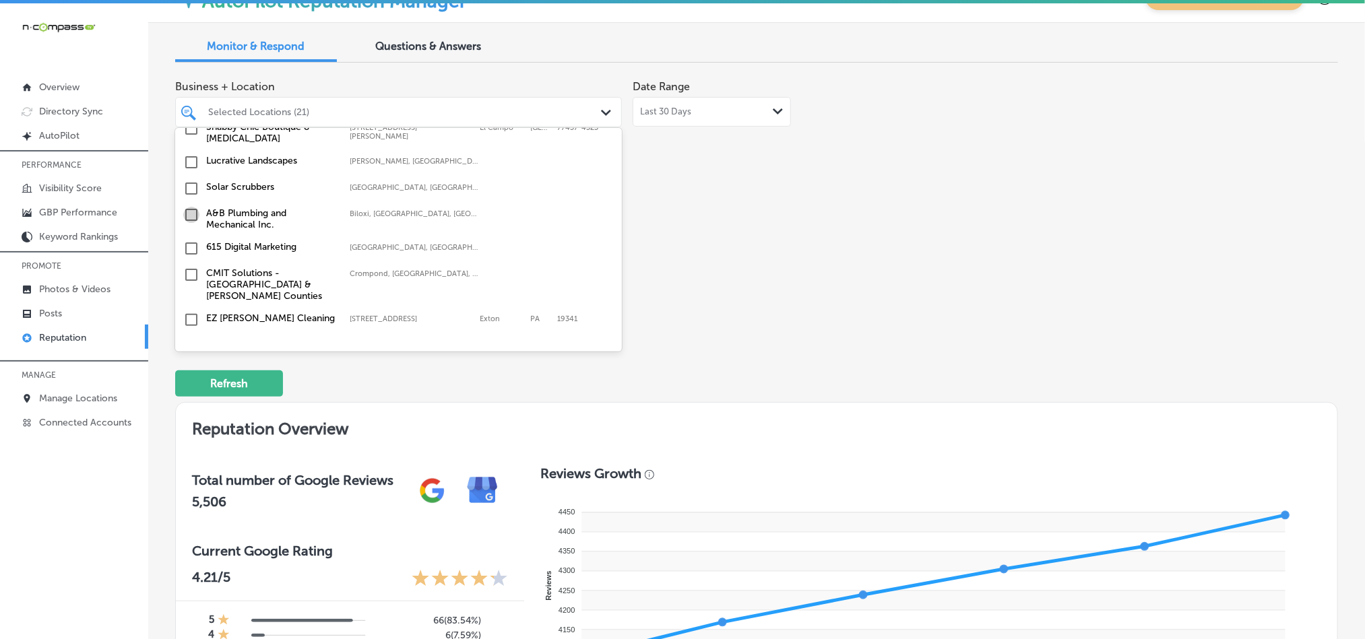
click at [189, 207] on input "checkbox" at bounding box center [191, 215] width 16 height 16
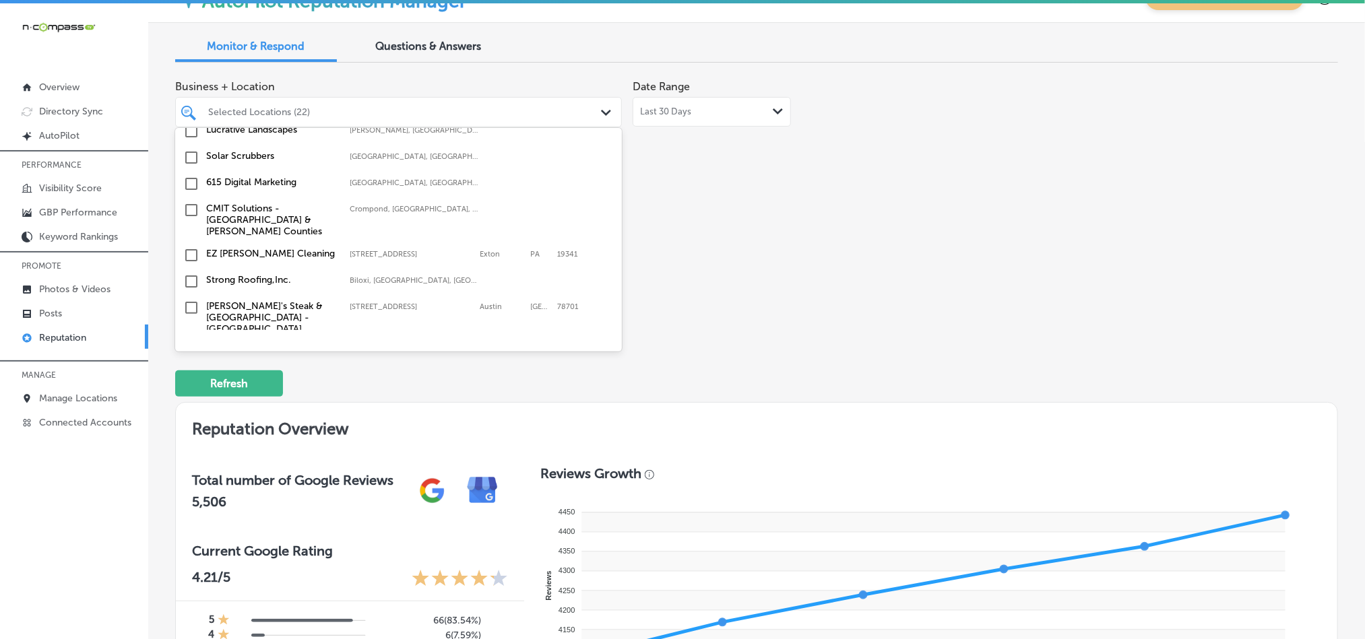
scroll to position [2526, 0]
click at [188, 244] on input "checkbox" at bounding box center [191, 252] width 16 height 16
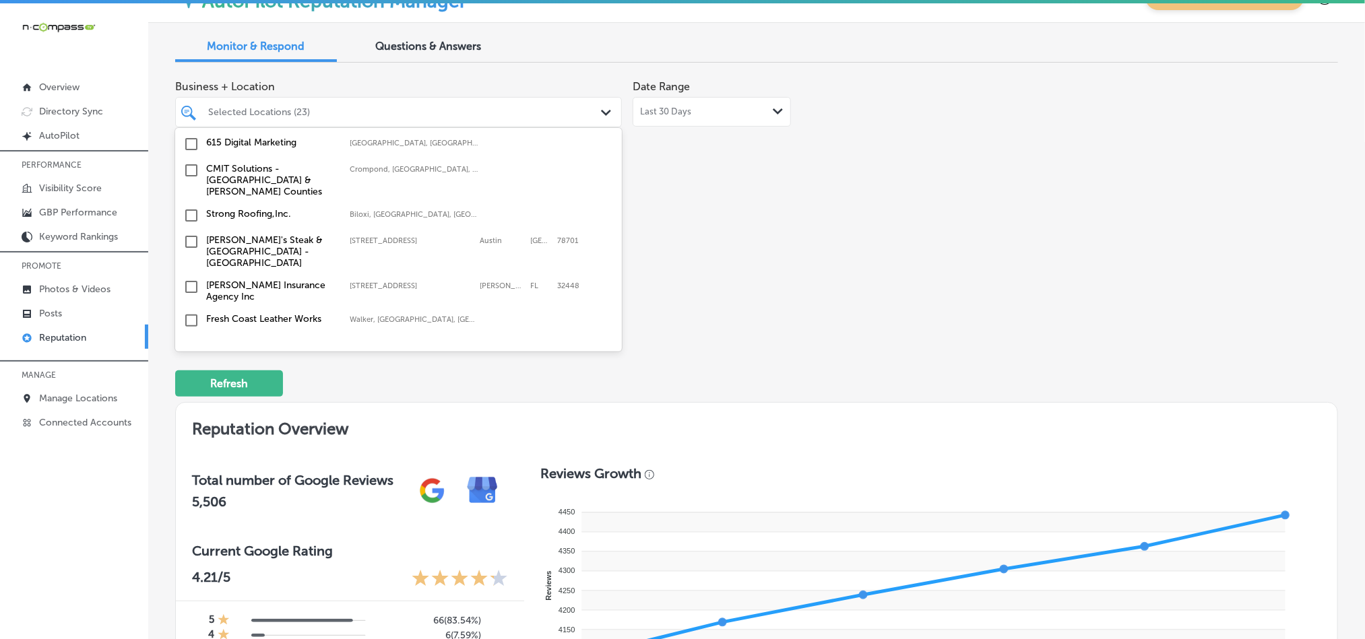
scroll to position [2594, 0]
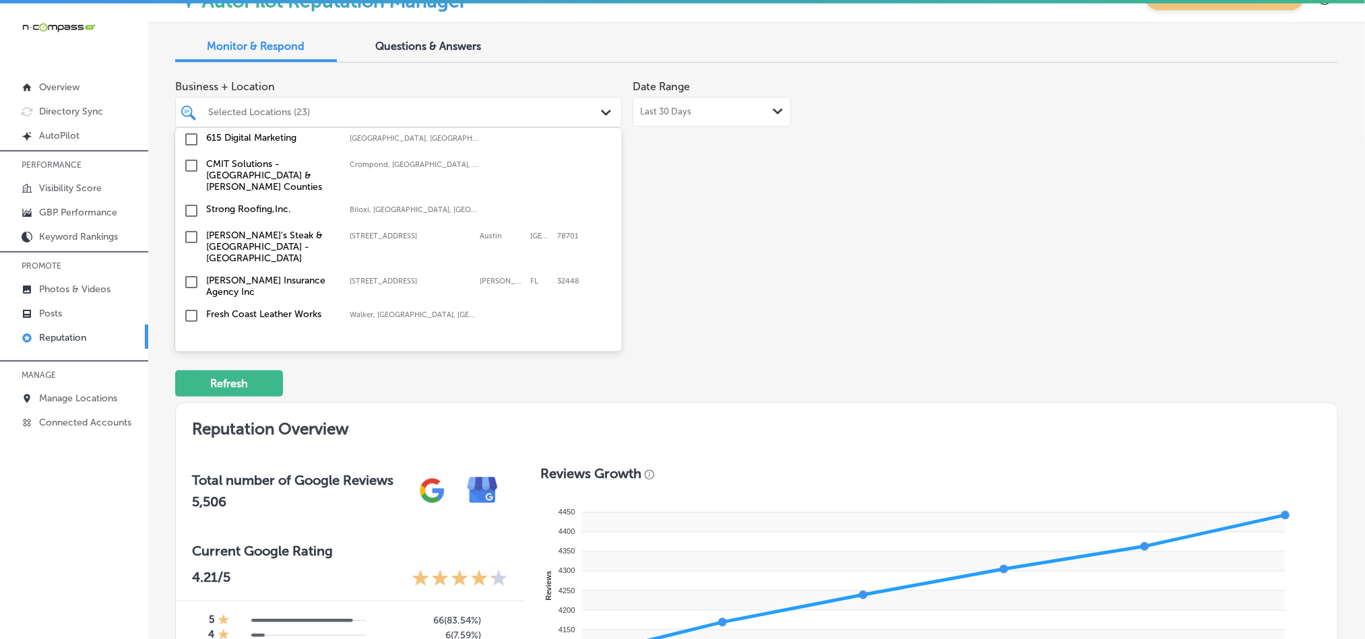
click at [190, 229] on input "checkbox" at bounding box center [191, 237] width 16 height 16
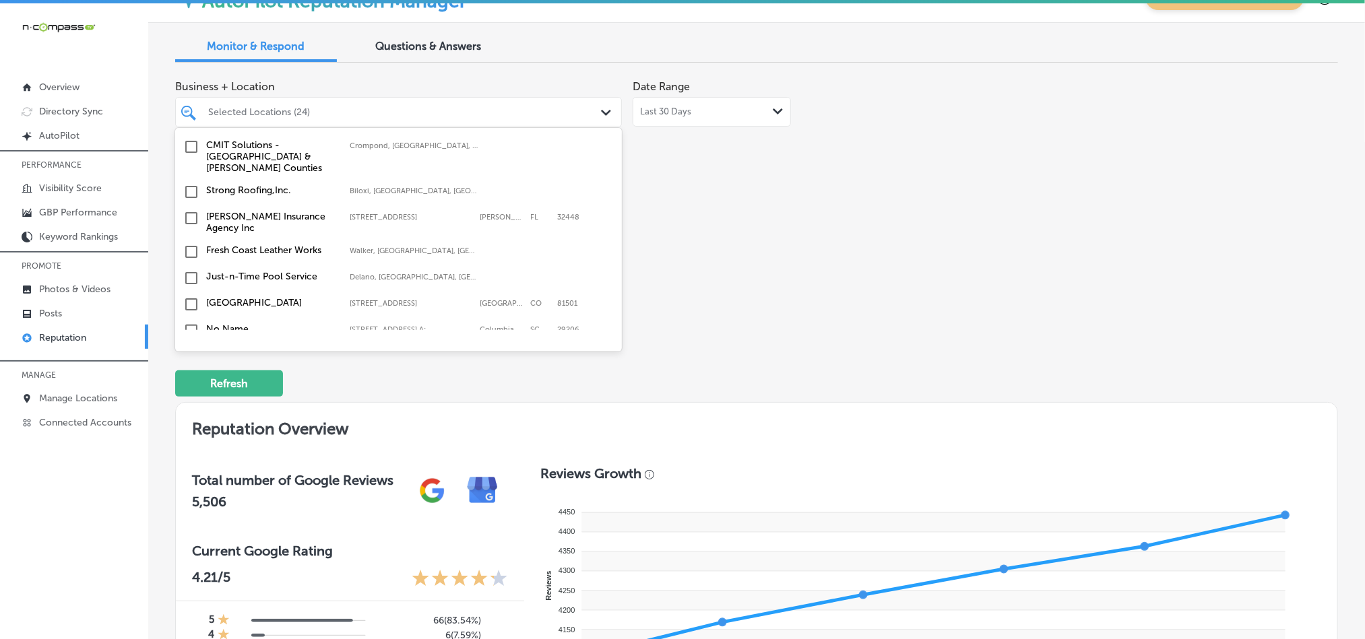
scroll to position [2661, 0]
click at [186, 267] on input "checkbox" at bounding box center [191, 275] width 16 height 16
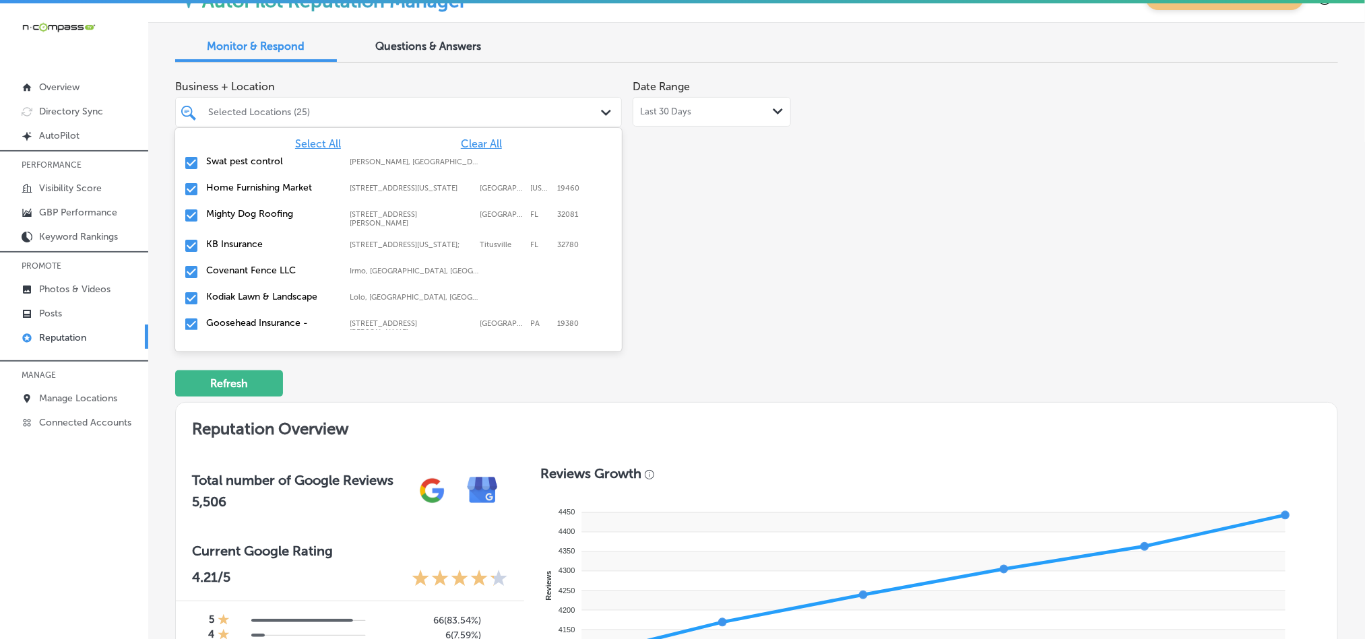
scroll to position [5051, 0]
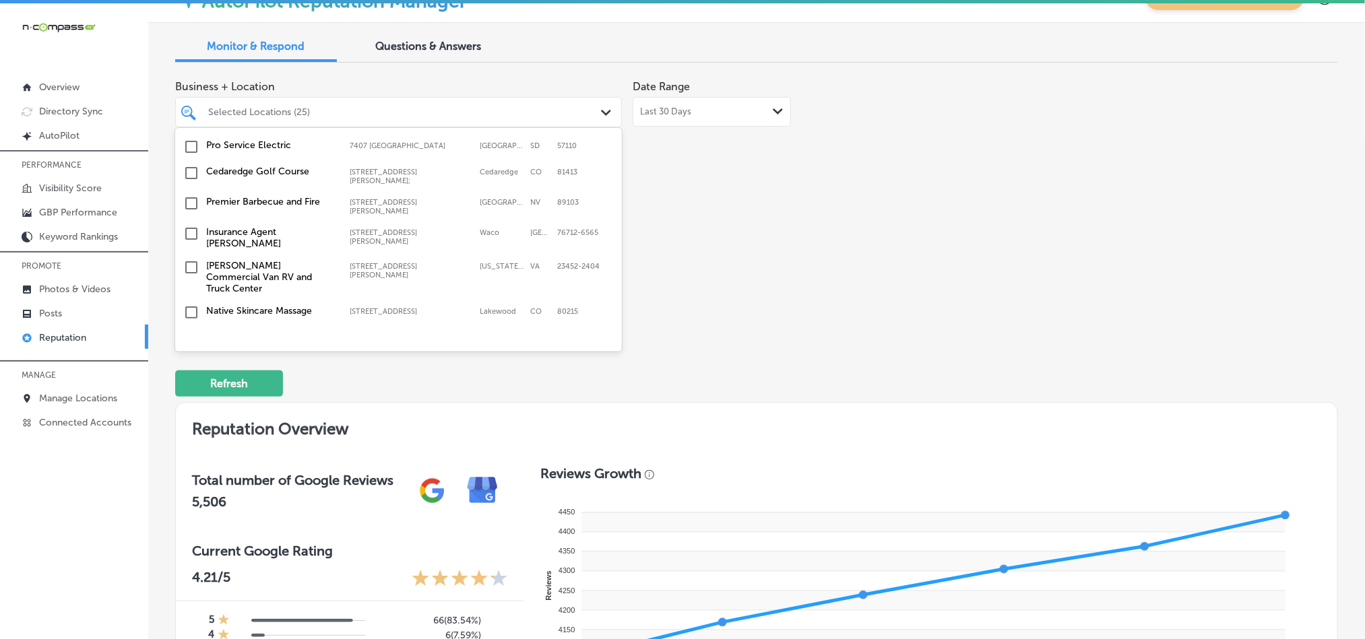
click at [194, 398] on input "checkbox" at bounding box center [191, 406] width 16 height 16
click at [186, 398] on input "checkbox" at bounding box center [191, 406] width 16 height 16
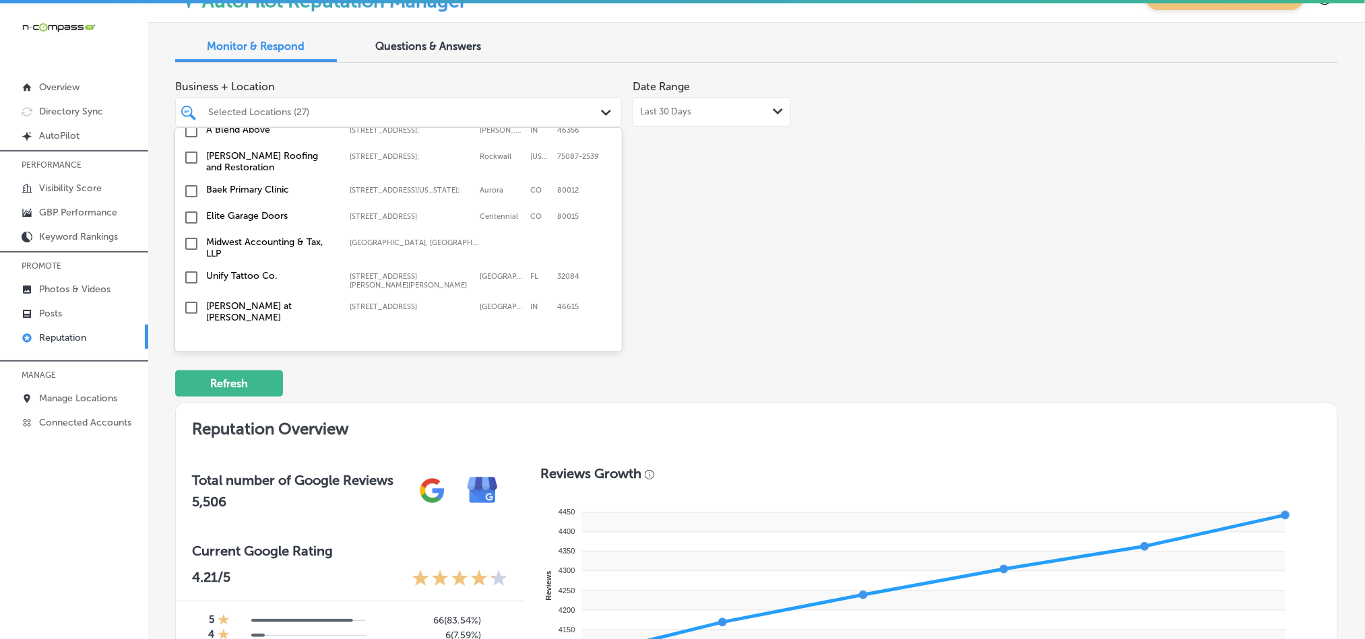
scroll to position [4748, 0]
click at [192, 426] on input "checkbox" at bounding box center [191, 434] width 16 height 16
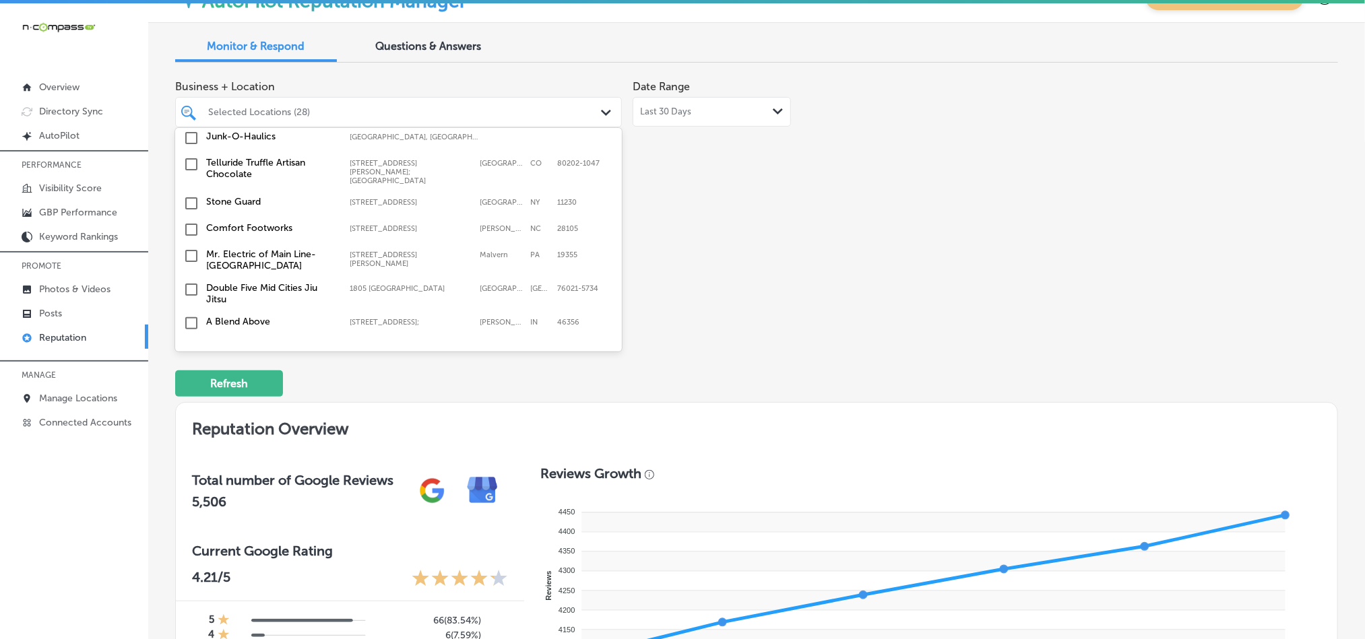
scroll to position [4579, 0]
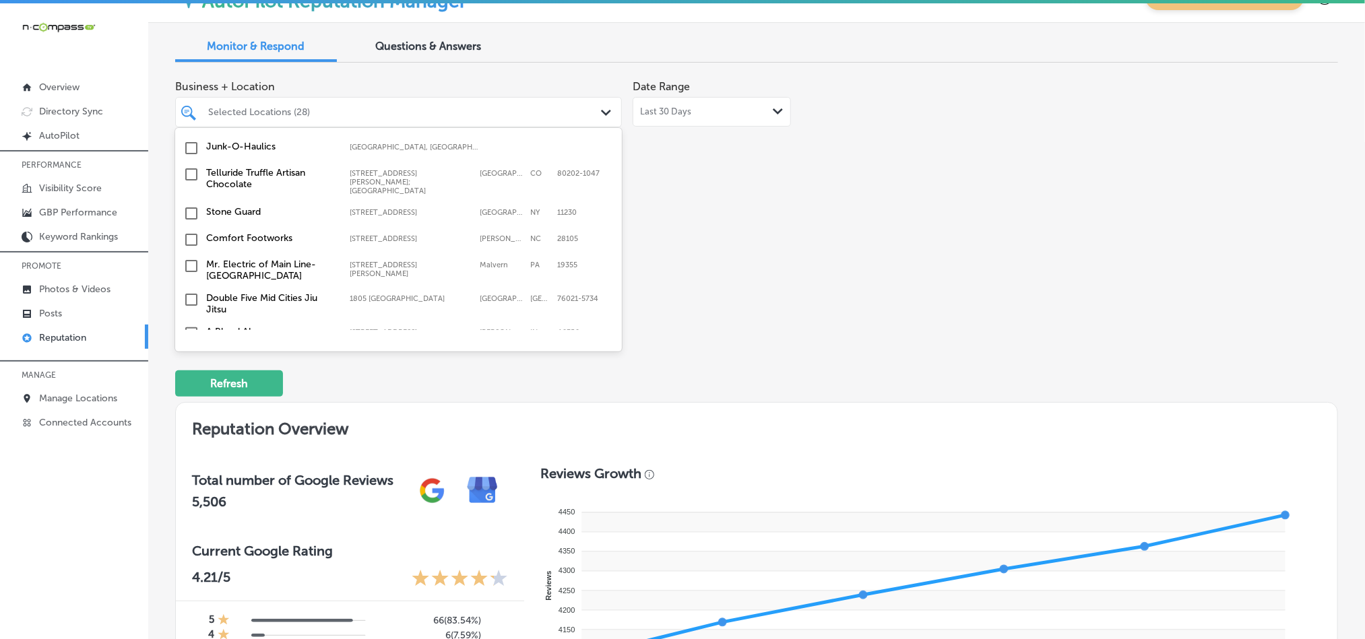
click at [188, 412] on input "checkbox" at bounding box center [191, 420] width 16 height 16
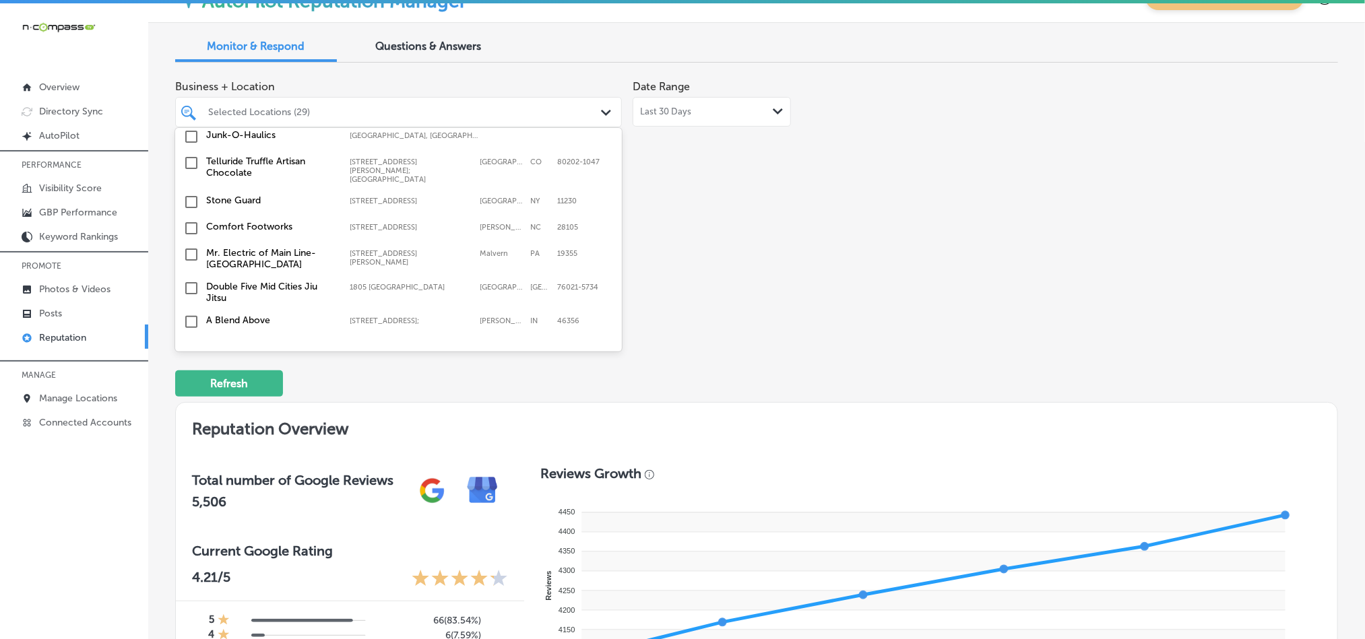
scroll to position [4613, 0]
click at [191, 377] on input "checkbox" at bounding box center [191, 385] width 16 height 16
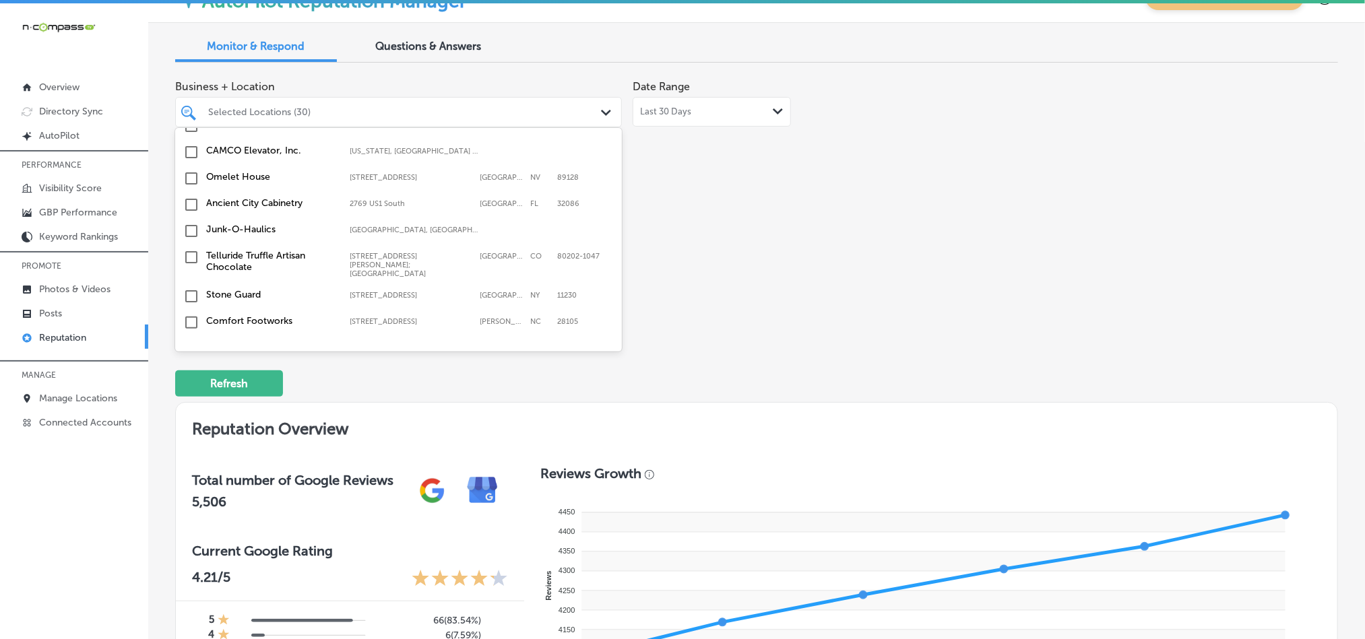
scroll to position [4546, 0]
click at [193, 377] on input "checkbox" at bounding box center [191, 385] width 16 height 16
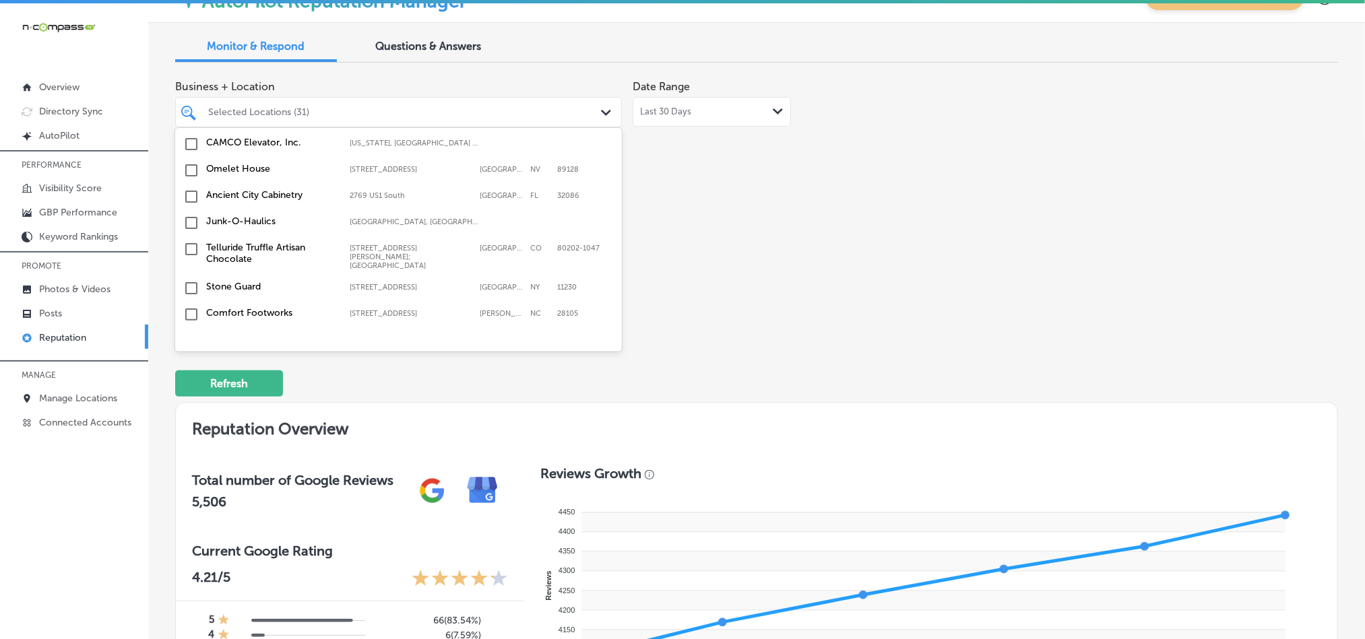
scroll to position [4579, 0]
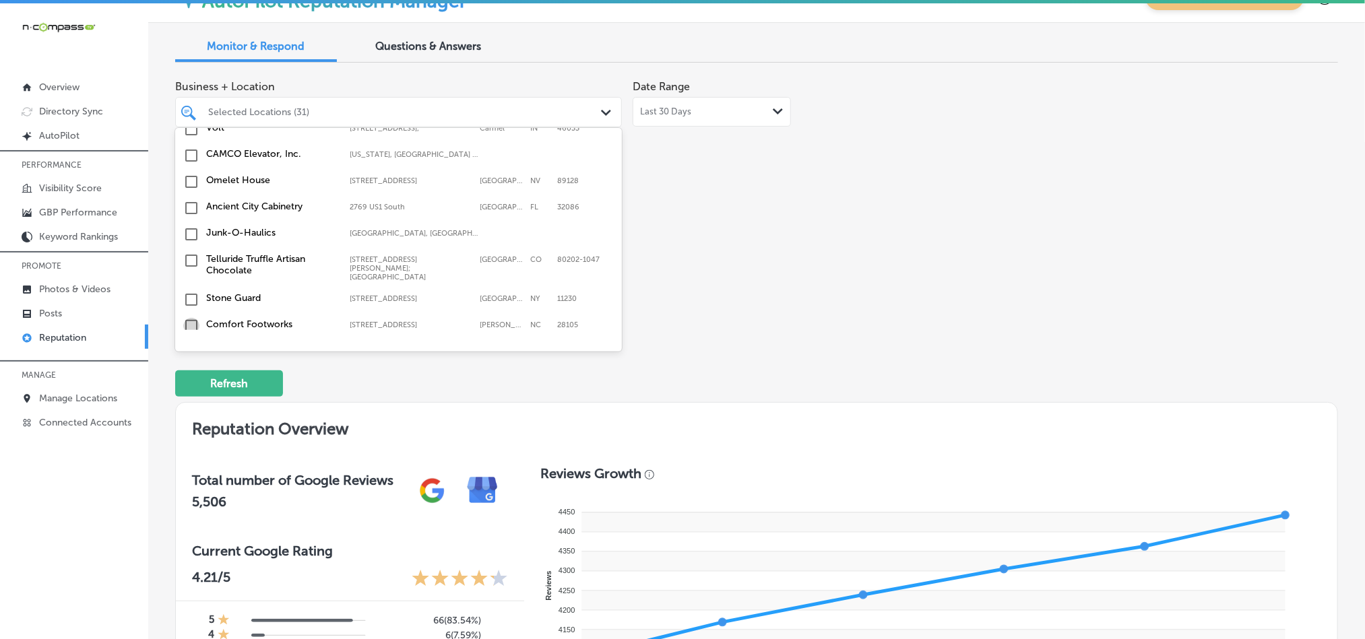
click at [192, 318] on input "checkbox" at bounding box center [191, 326] width 16 height 16
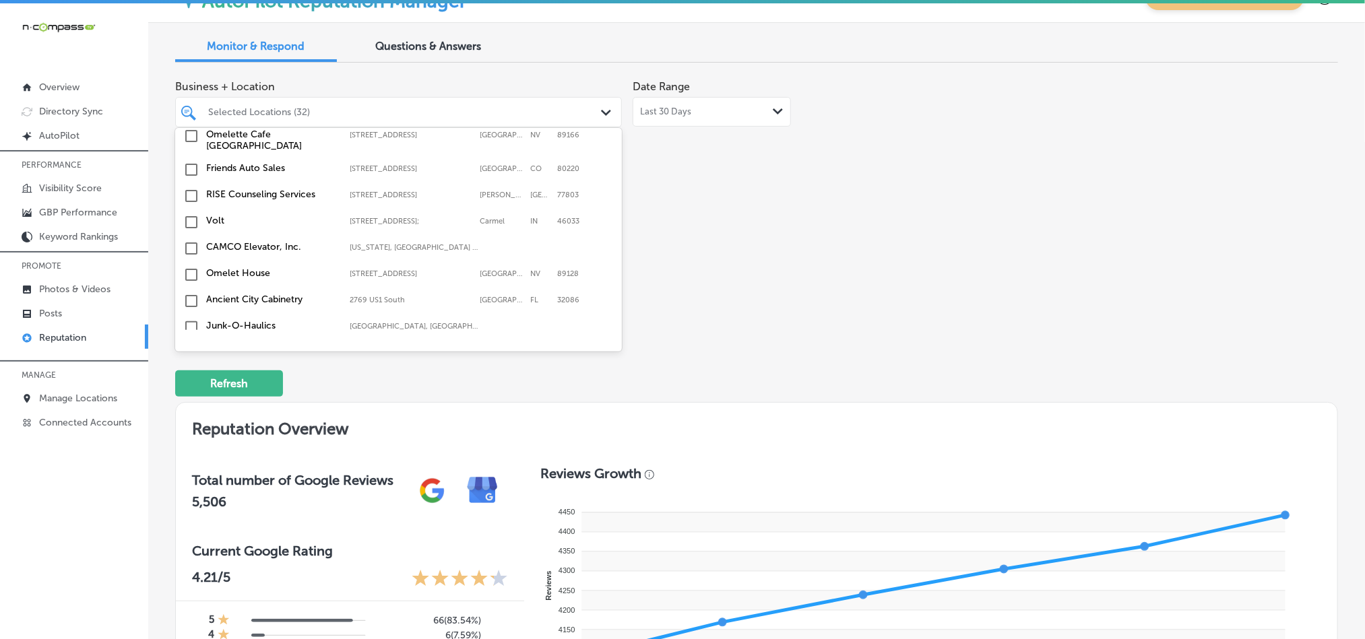
scroll to position [4445, 0]
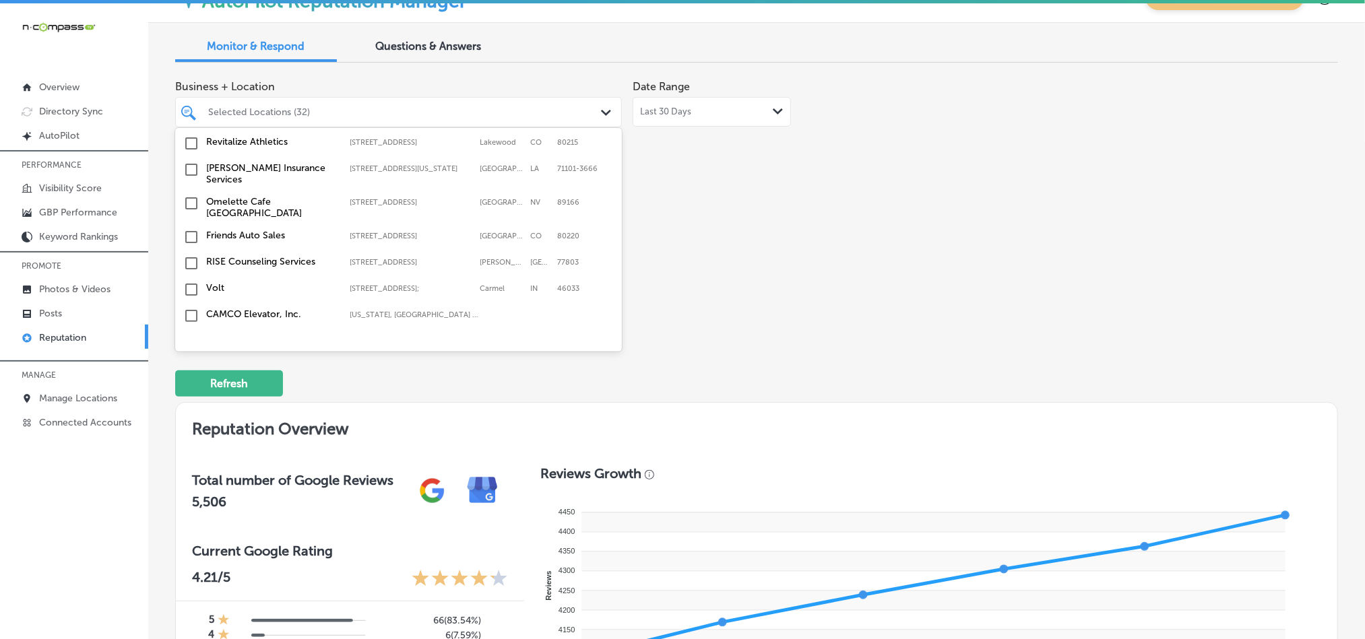
click at [189, 387] on input "checkbox" at bounding box center [191, 395] width 16 height 16
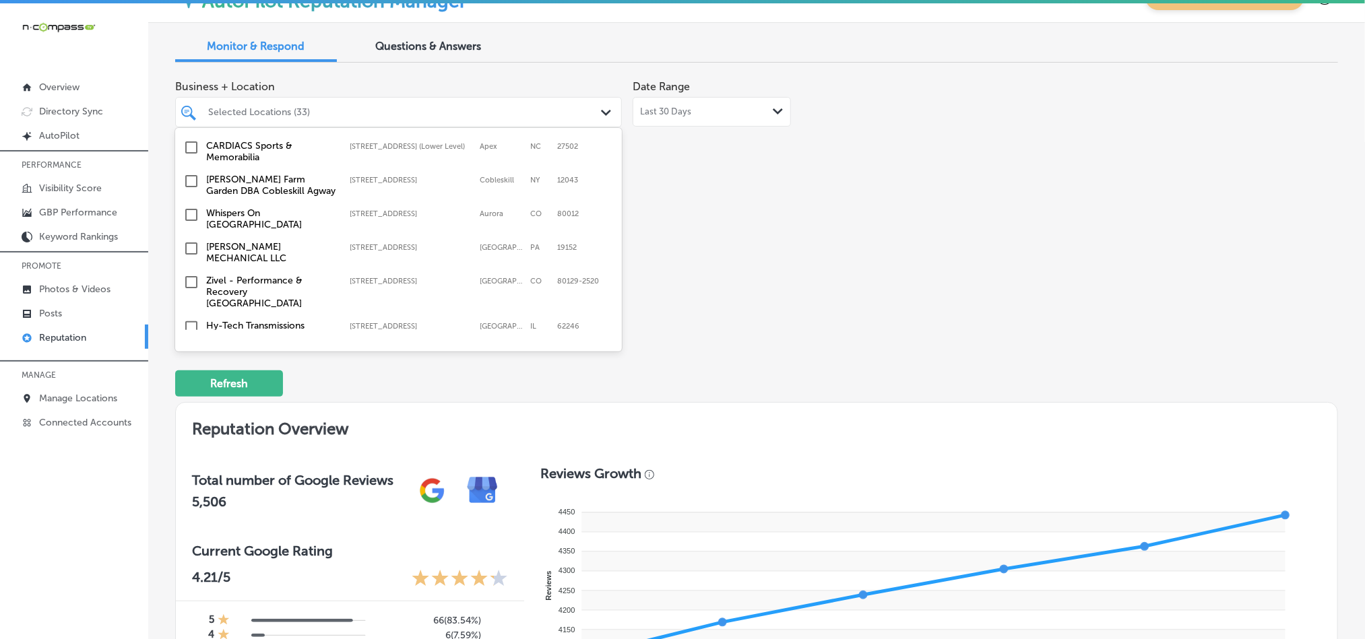
scroll to position [4174, 0]
click at [189, 402] on input "checkbox" at bounding box center [191, 410] width 16 height 16
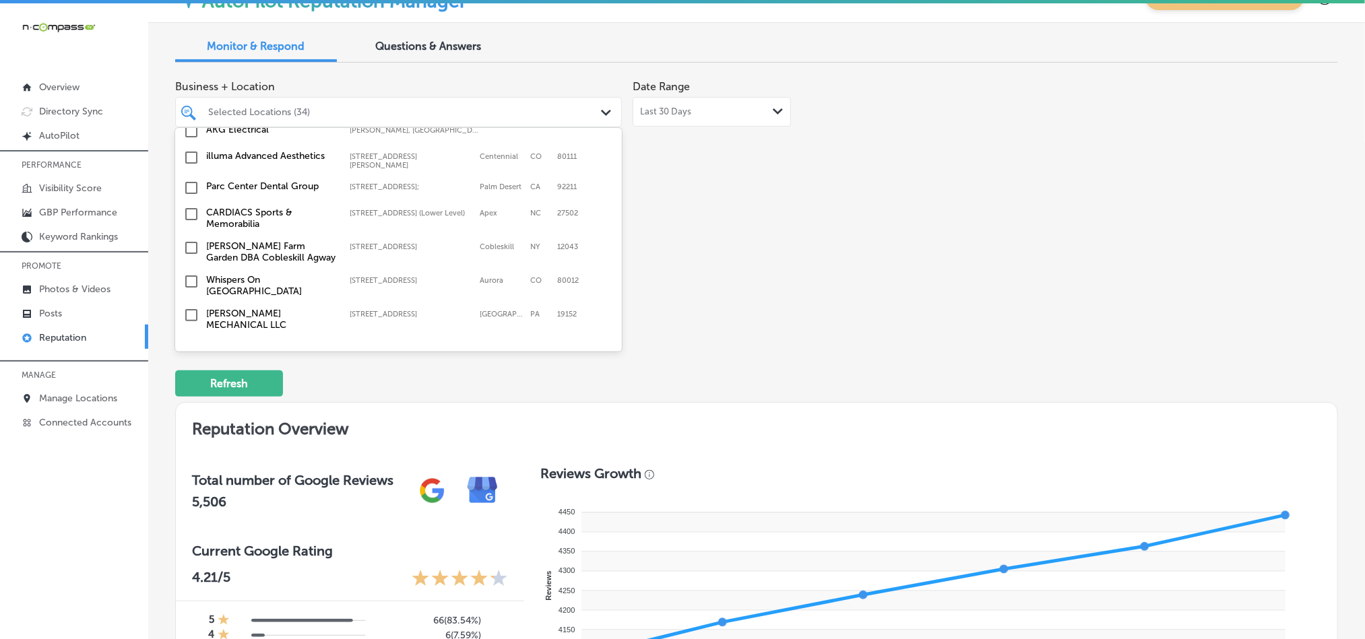
scroll to position [4073, 0]
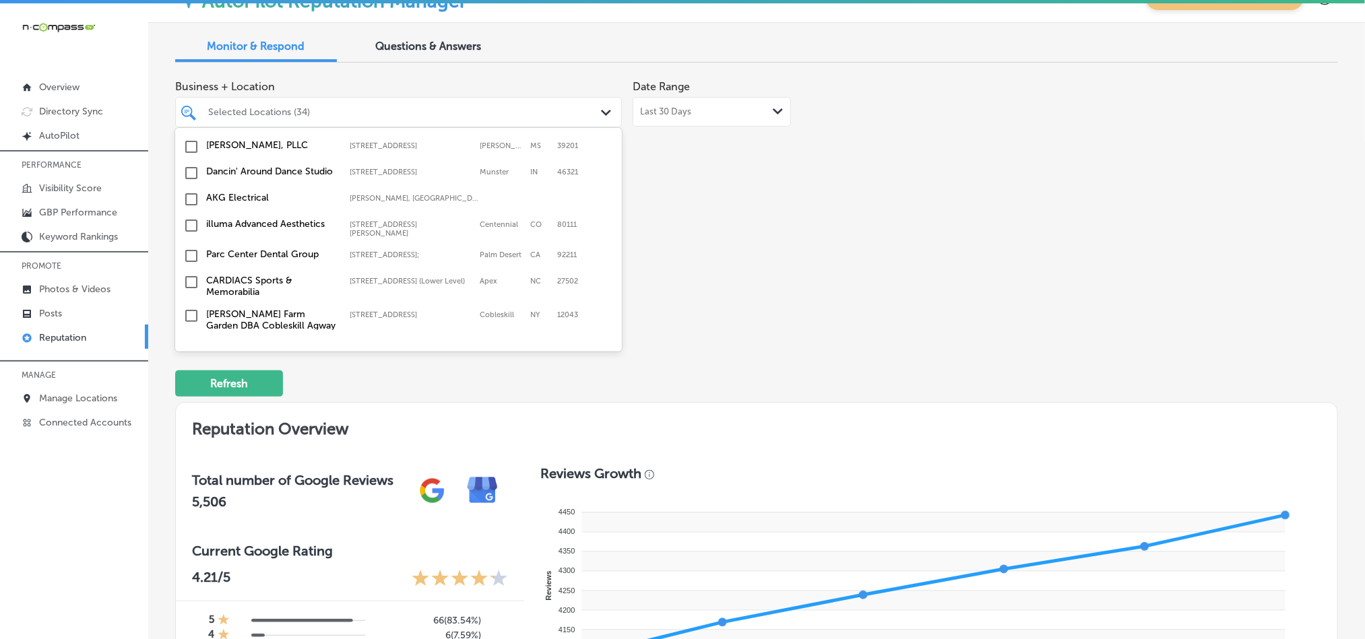
click at [190, 375] on input "checkbox" at bounding box center [191, 383] width 16 height 16
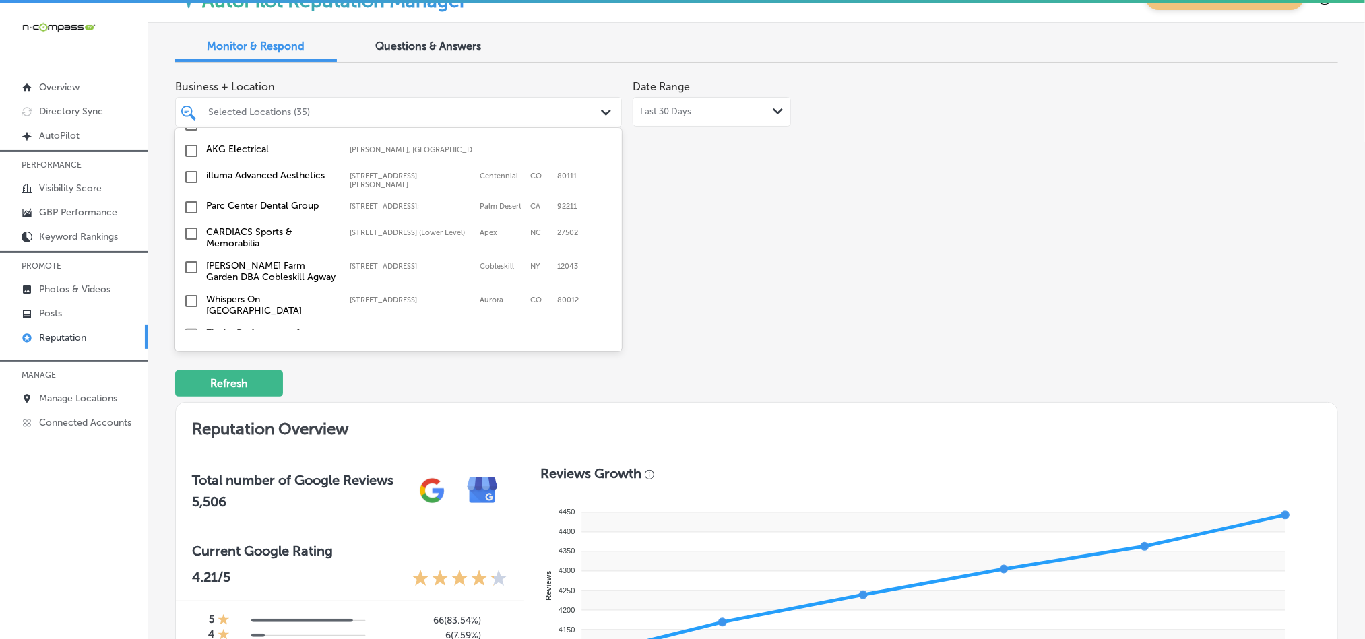
scroll to position [4141, 0]
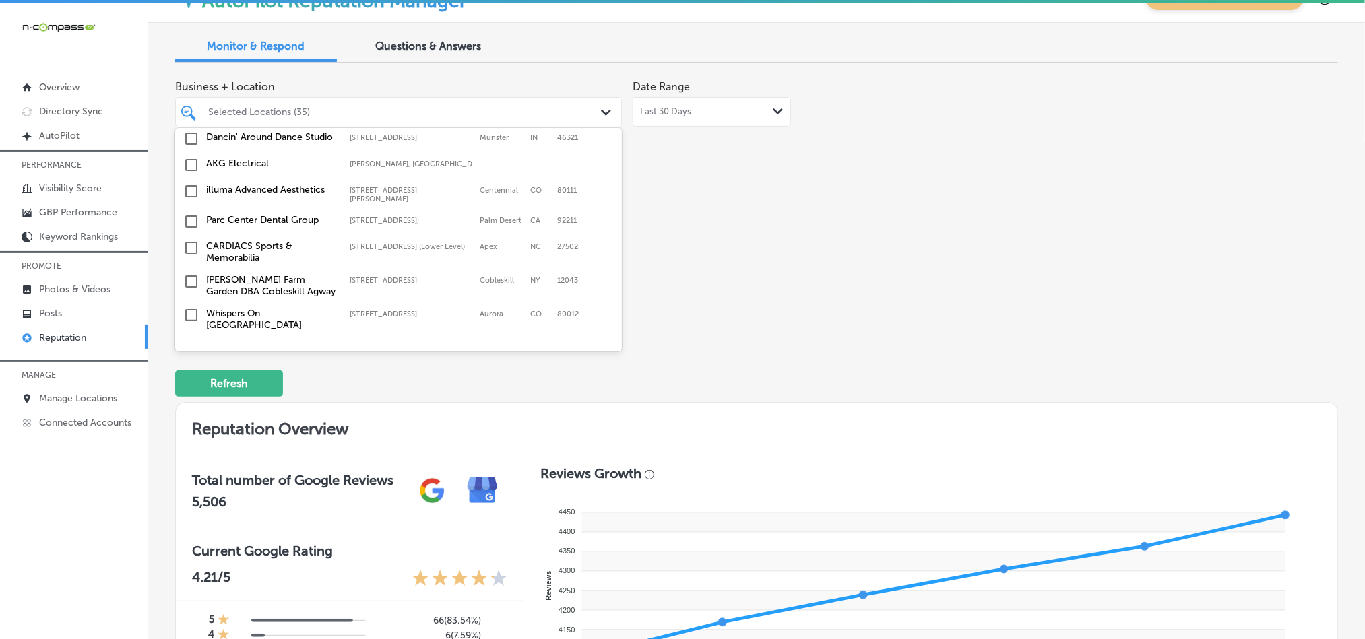
click at [191, 307] on input "checkbox" at bounding box center [191, 315] width 16 height 16
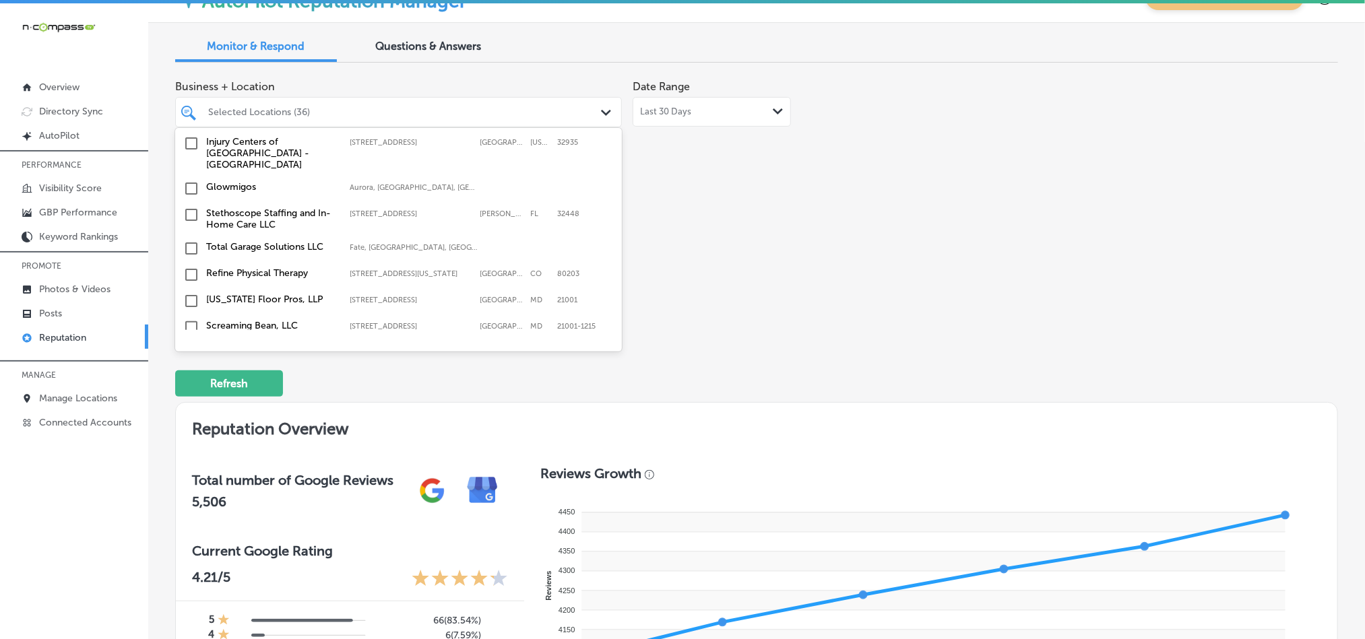
scroll to position [3636, 0]
click at [189, 418] on input "checkbox" at bounding box center [191, 426] width 16 height 16
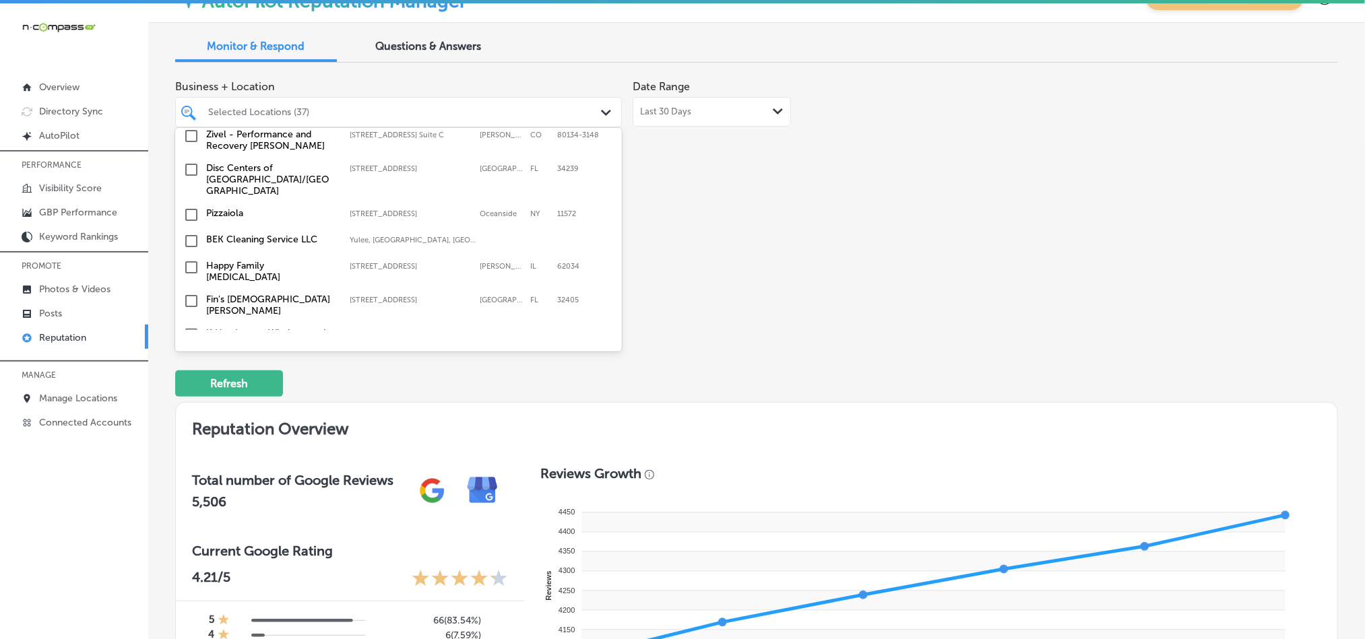
scroll to position [3265, 0]
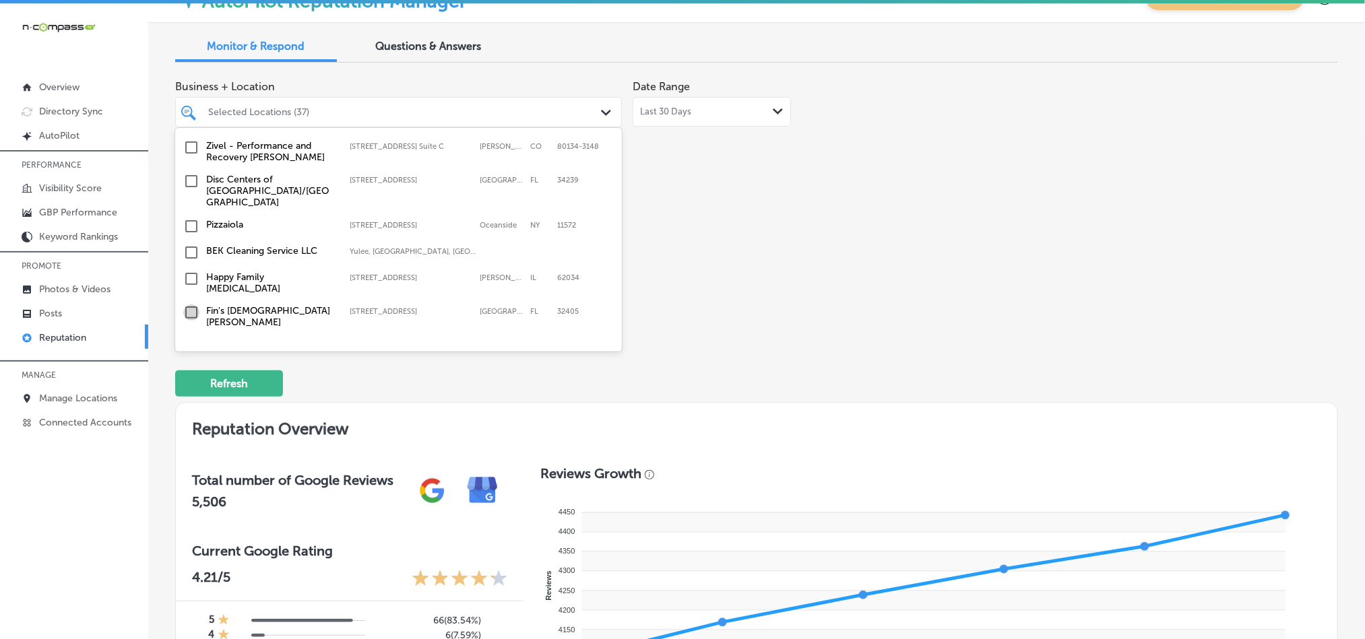
click at [190, 305] on input "checkbox" at bounding box center [191, 313] width 16 height 16
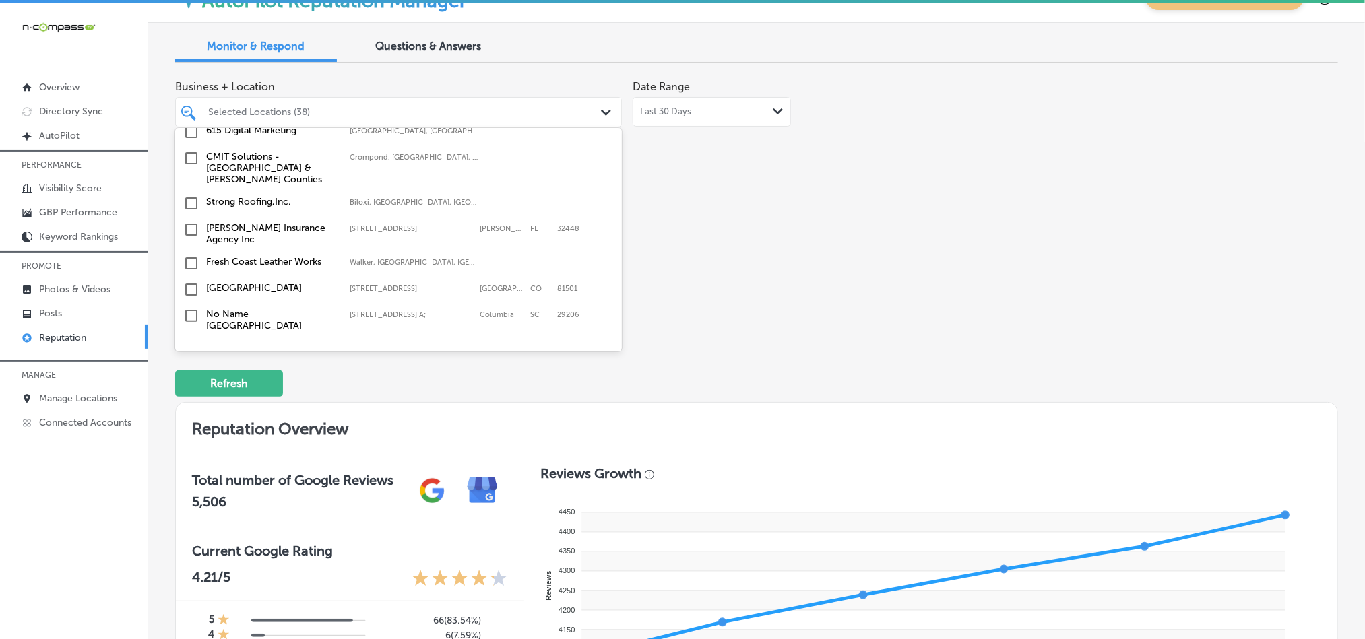
scroll to position [2996, 0]
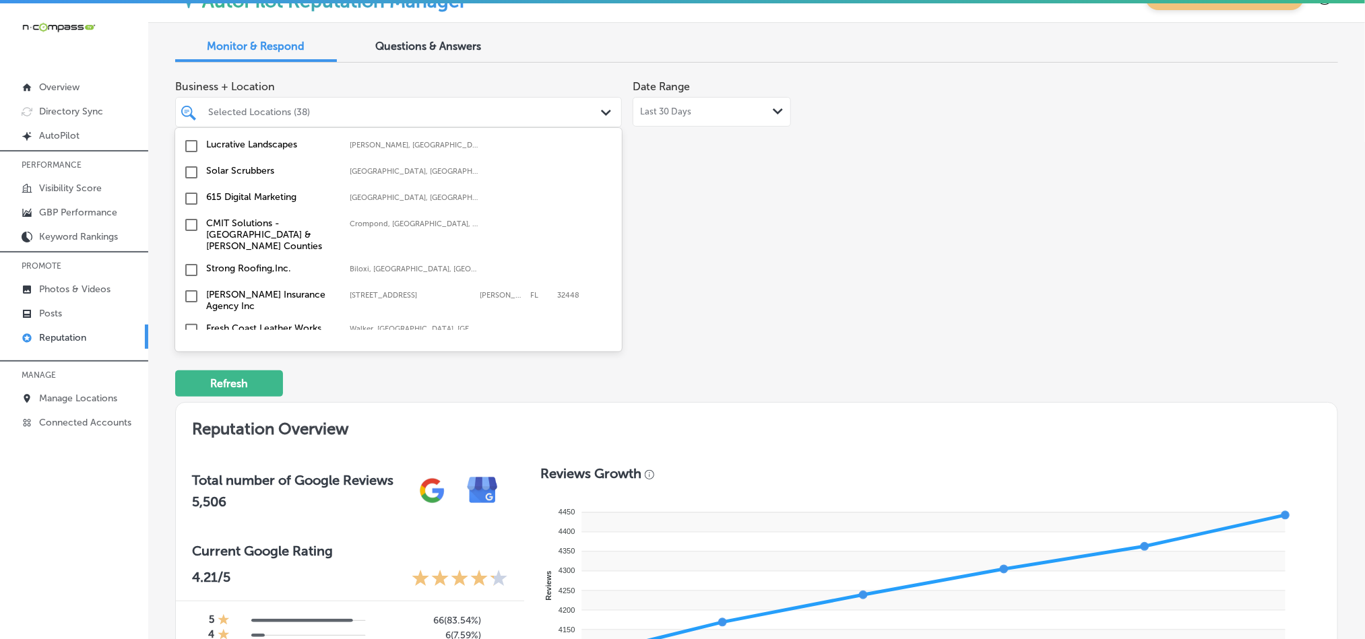
click at [191, 348] on input "checkbox" at bounding box center [191, 356] width 16 height 16
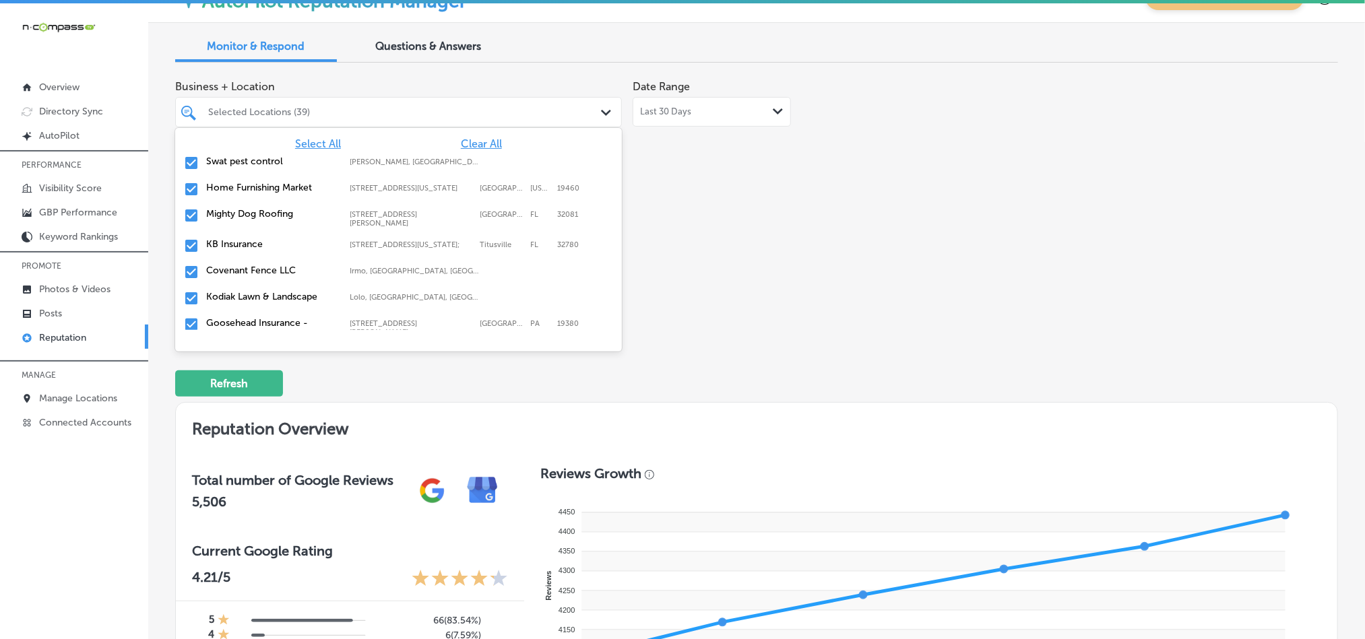
click at [806, 289] on div "Business + Location option [STREET_ADDRESS]. option focused, 6 of 182. 182 resu…" at bounding box center [524, 199] width 698 height 253
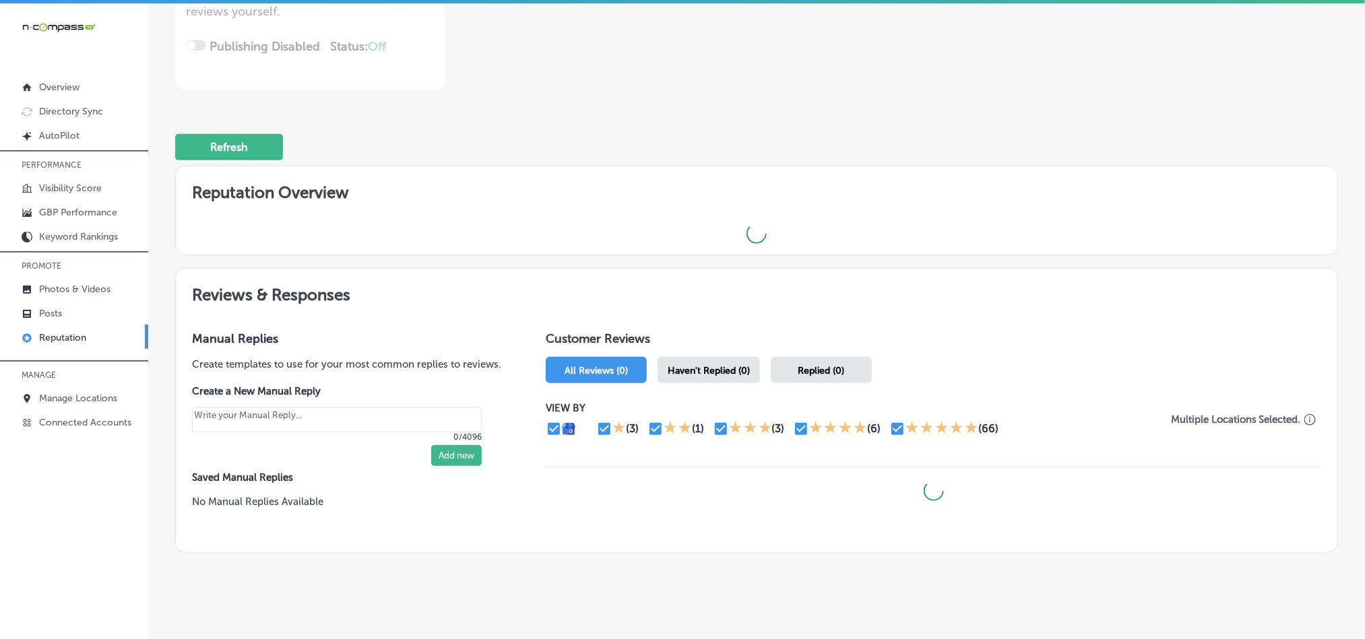
scroll to position [293, 0]
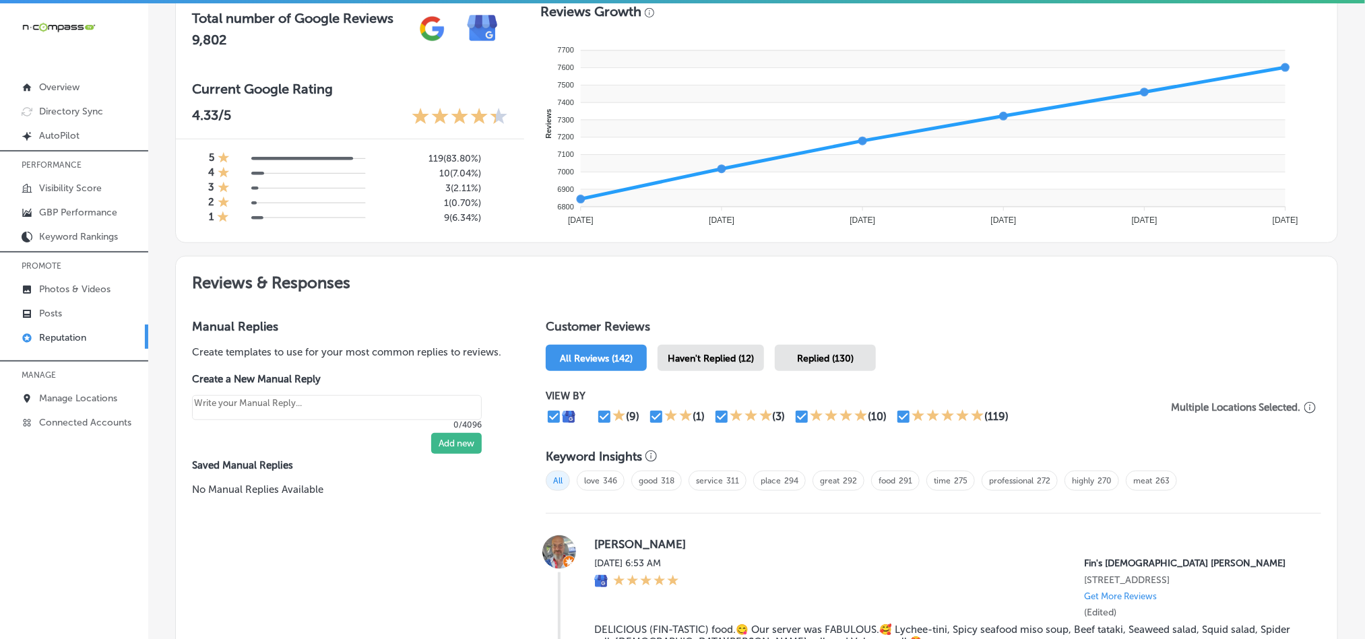
click at [734, 356] on span "Haven't Replied (12)" at bounding box center [711, 358] width 86 height 11
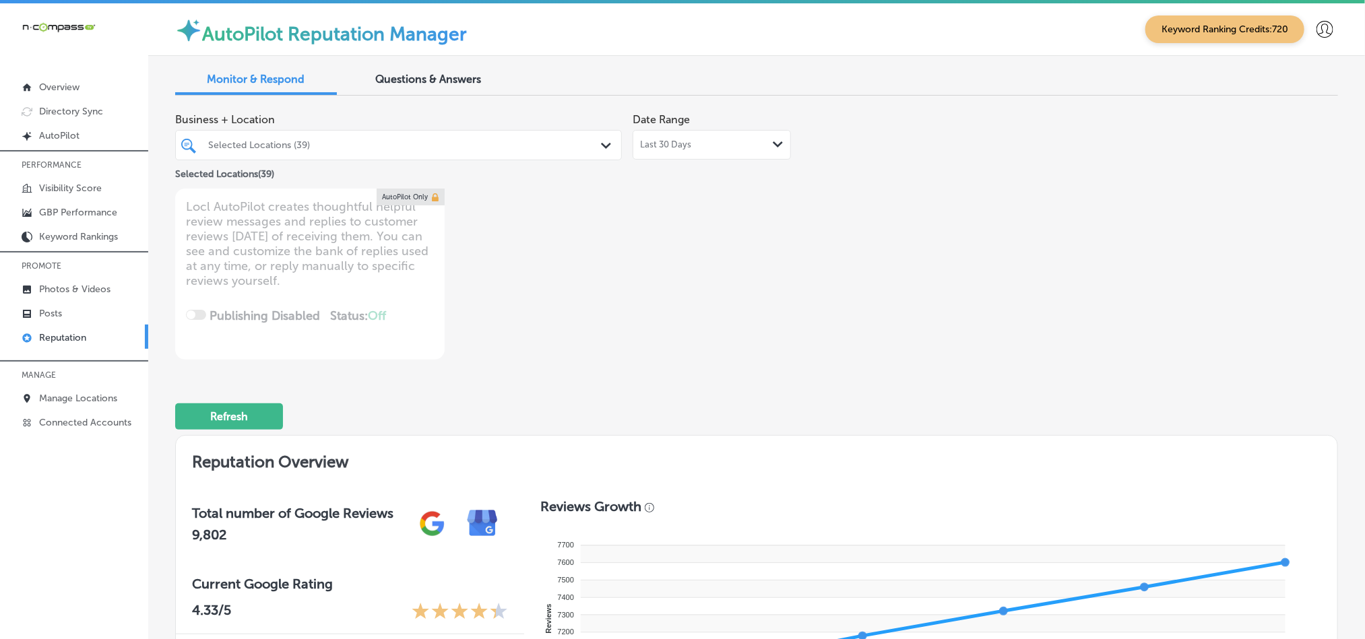
drag, startPoint x: 716, startPoint y: 150, endPoint x: 722, endPoint y: 160, distance: 12.4
click at [716, 148] on div "Last 30 Days Path Created with Sketch." at bounding box center [712, 144] width 144 height 11
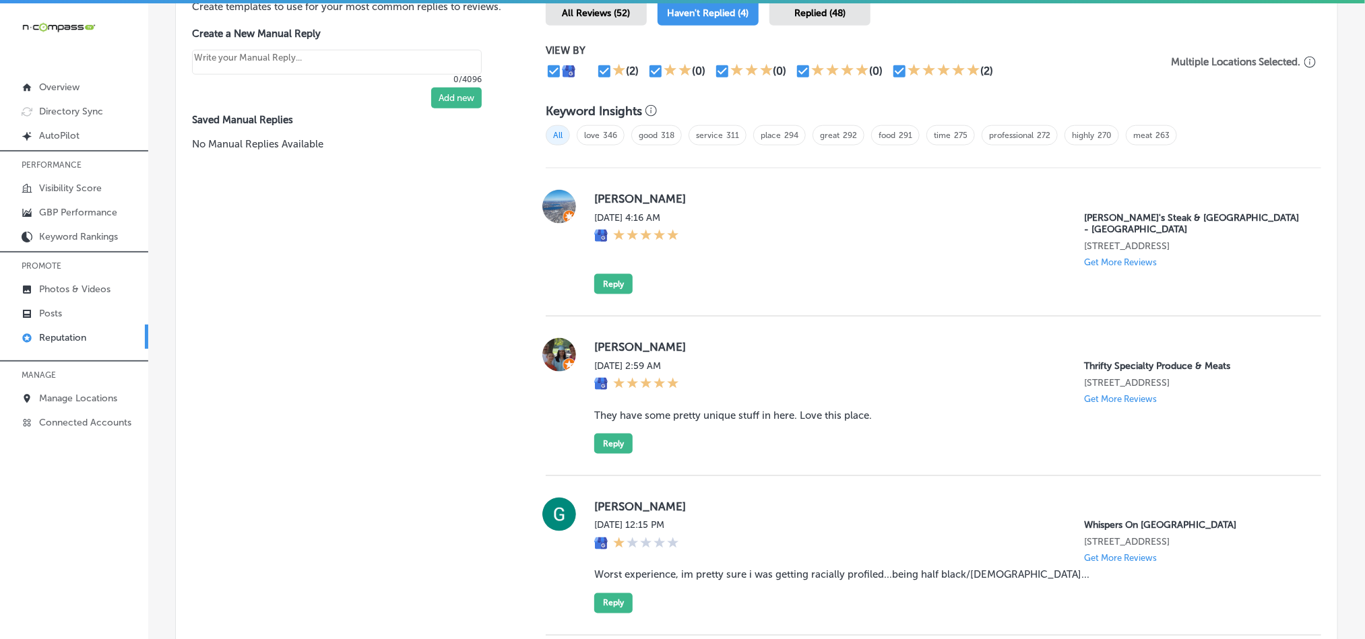
scroll to position [831, 0]
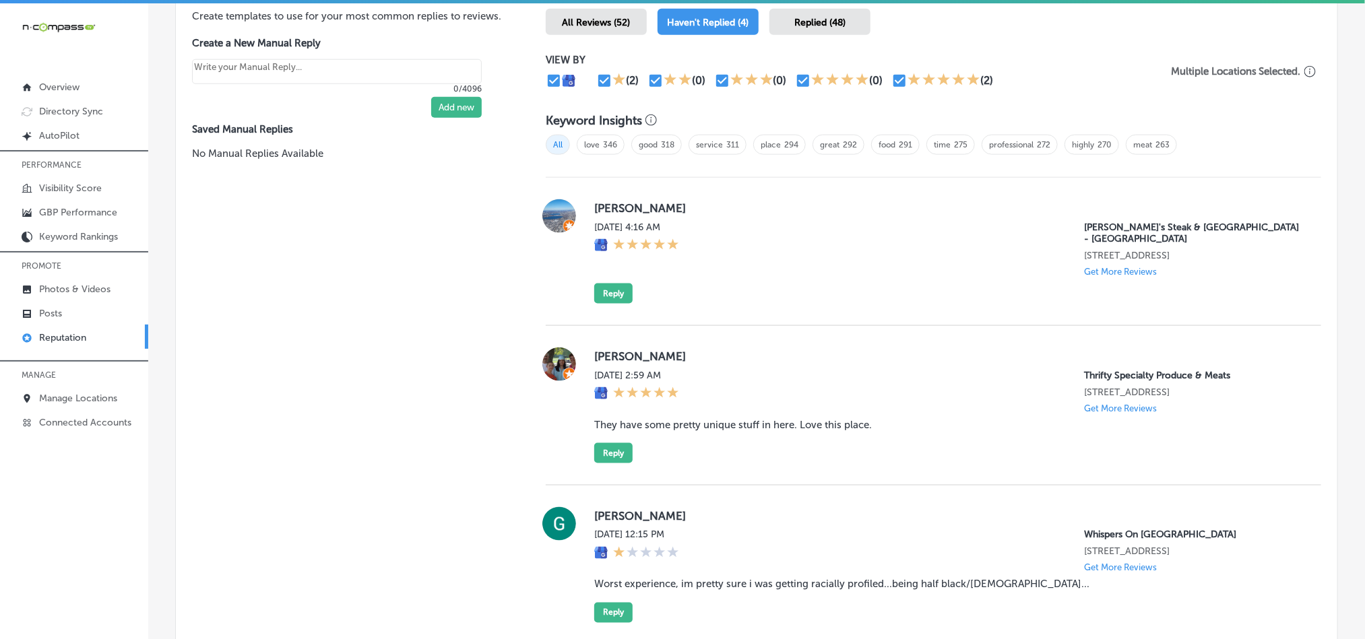
click at [703, 267] on div "Chady A [DATE] 4:16 AM [PERSON_NAME]'s Steak & [GEOGRAPHIC_DATA] - [GEOGRAPHIC_…" at bounding box center [946, 251] width 705 height 104
drag, startPoint x: 591, startPoint y: 206, endPoint x: 641, endPoint y: 206, distance: 50.5
click at [641, 206] on label "[PERSON_NAME]" at bounding box center [946, 207] width 705 height 13
copy label "[PERSON_NAME]"
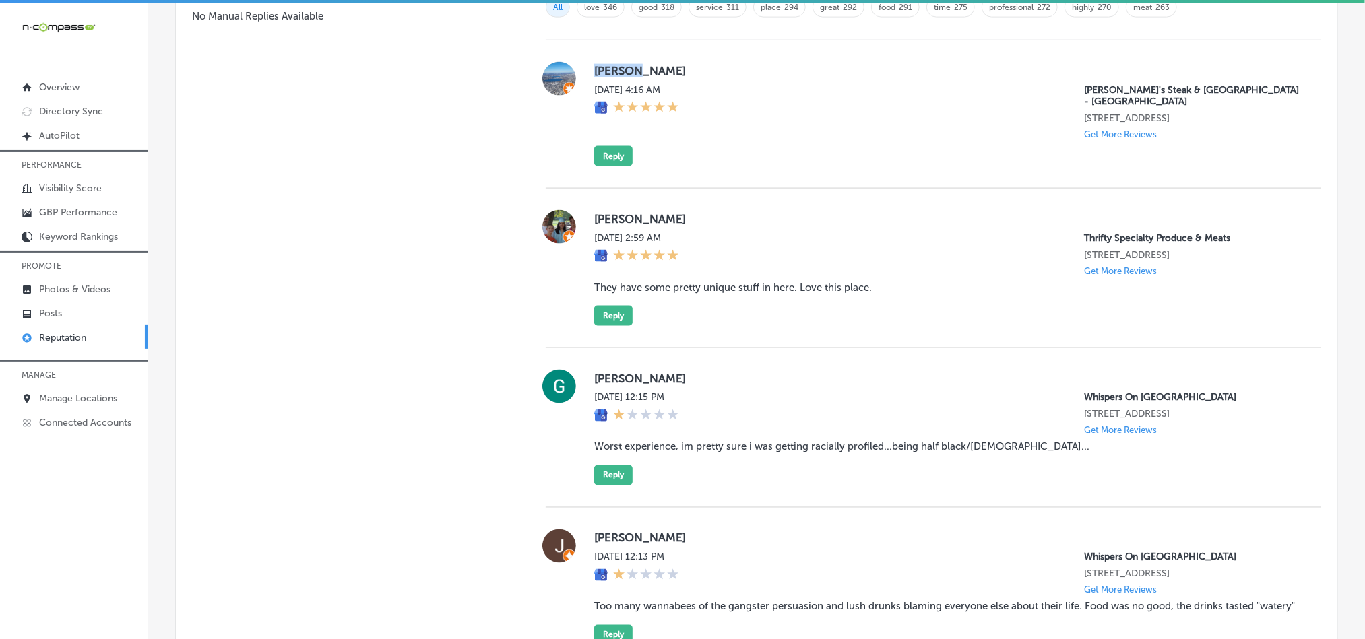
scroll to position [967, 0]
click at [778, 303] on div "[PERSON_NAME][DATE] 2:59 AM Thrifty Specialty Produce & Meats [STREET_ADDRESS] …" at bounding box center [946, 270] width 705 height 116
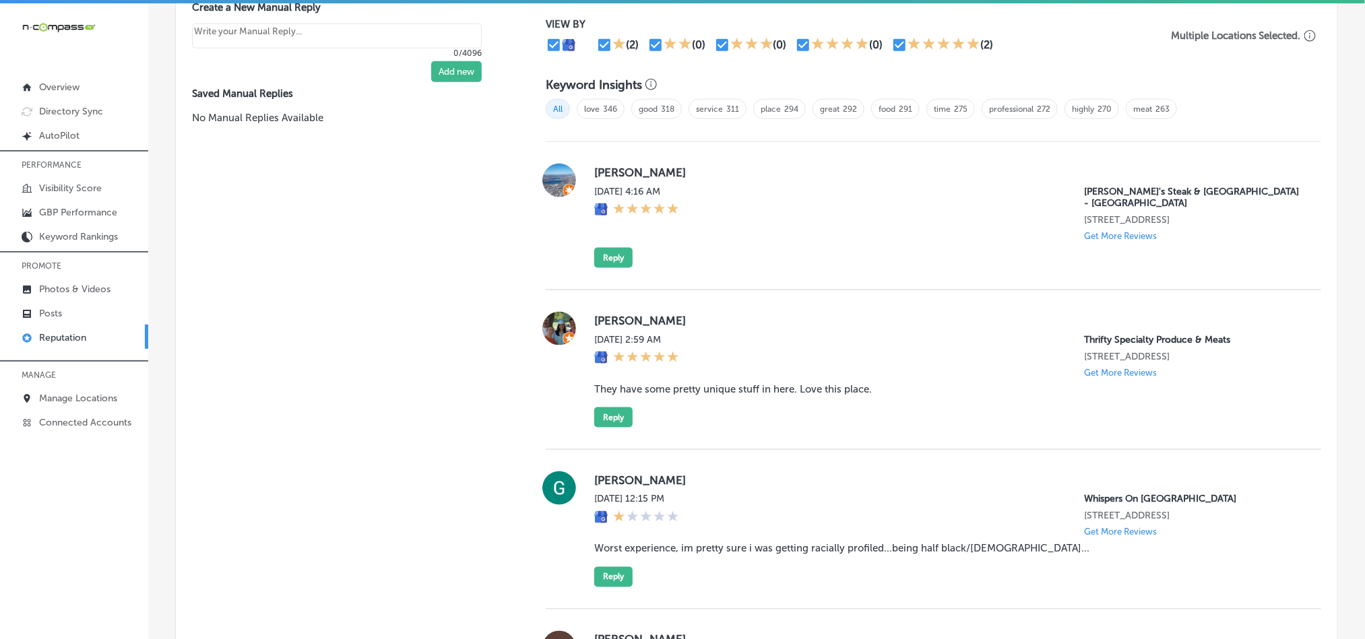
scroll to position [866, 0]
click at [604, 249] on button "Reply" at bounding box center [613, 259] width 38 height 20
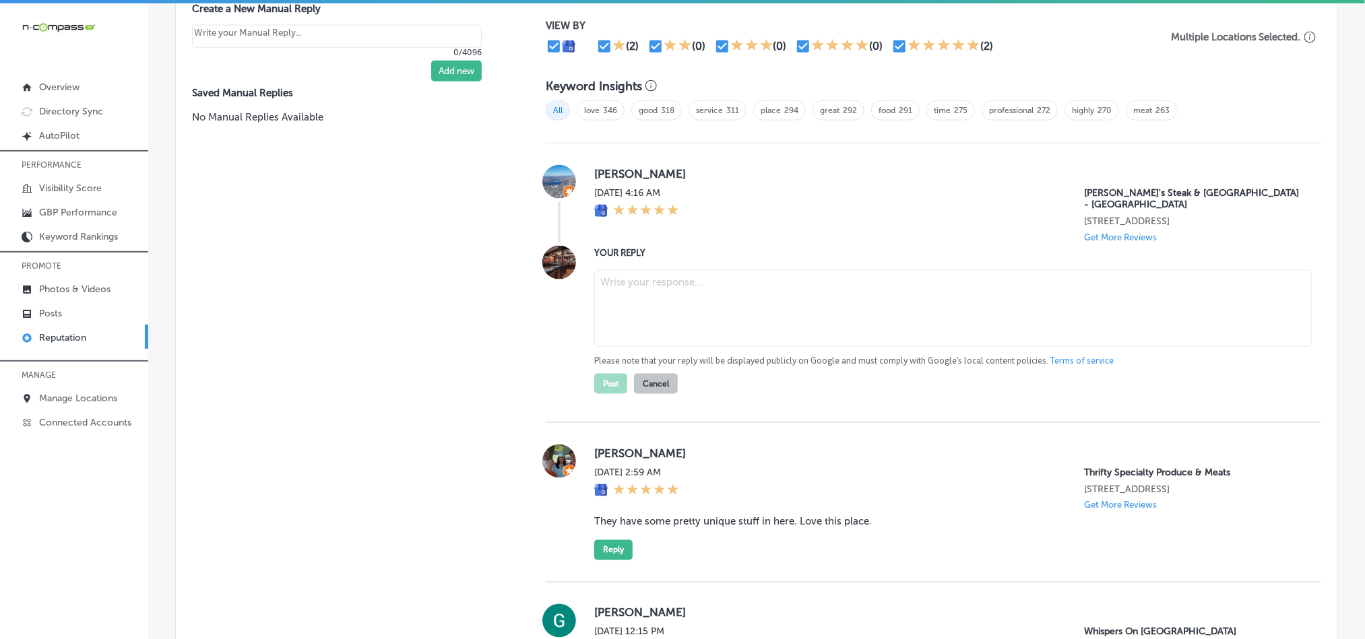
type textarea "x"
click at [647, 288] on textarea at bounding box center [953, 308] width 718 height 77
paste textarea "Hi [PERSON_NAME], thank you for the five-star review! We’re thrilled to hear yo…"
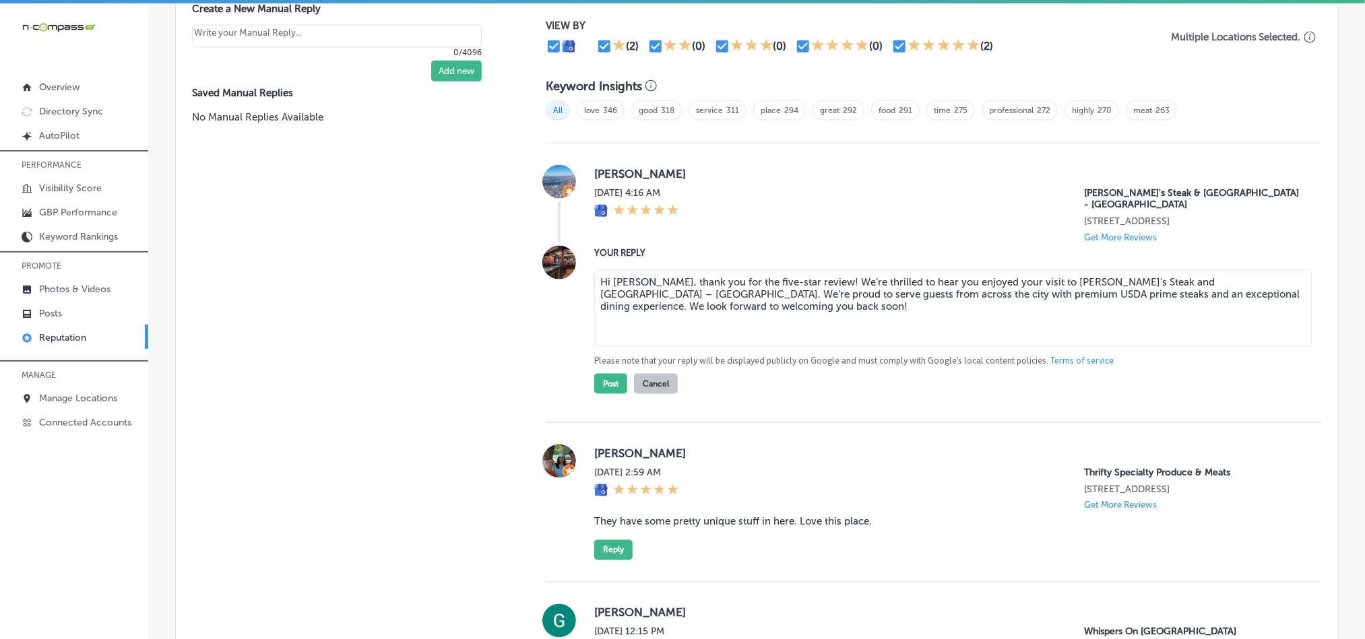
click at [841, 270] on textarea "Hi [PERSON_NAME], thank you for the five-star review! We’re thrilled to hear yo…" at bounding box center [953, 308] width 718 height 77
type textarea "Hi [PERSON_NAME], thank you for the five-star review! We’re glad to hear you en…"
click at [602, 374] on button "Post" at bounding box center [610, 384] width 33 height 20
type textarea "x"
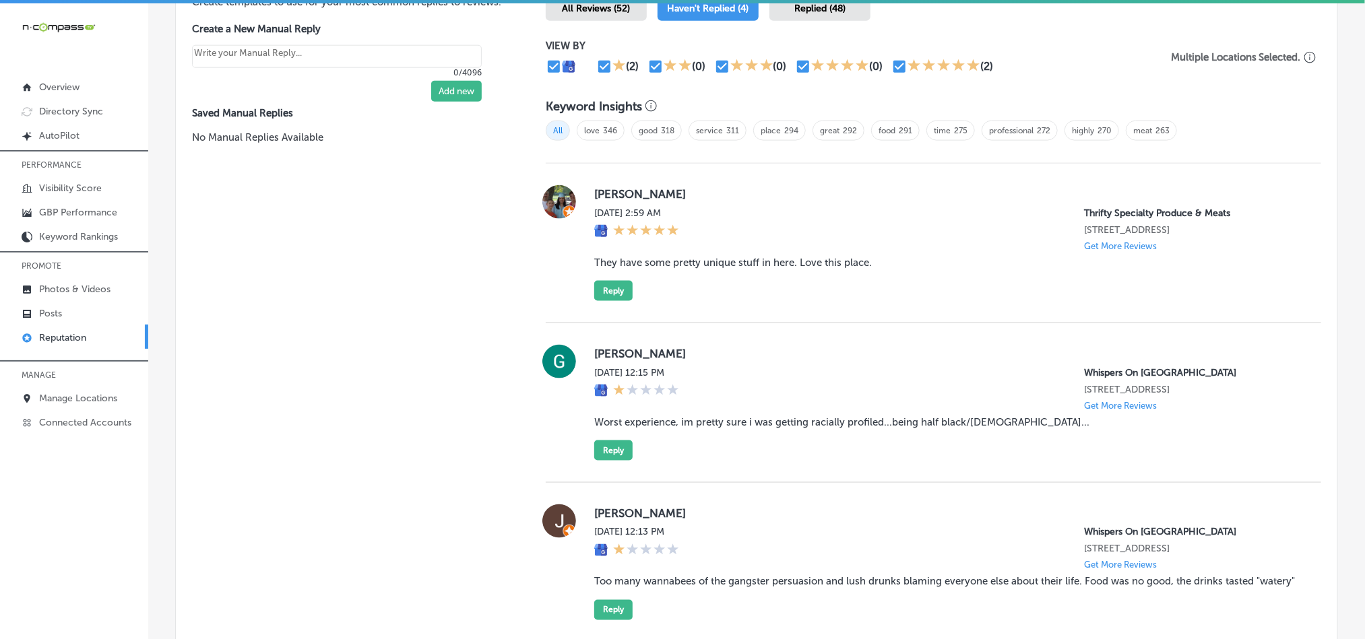
scroll to position [821, 0]
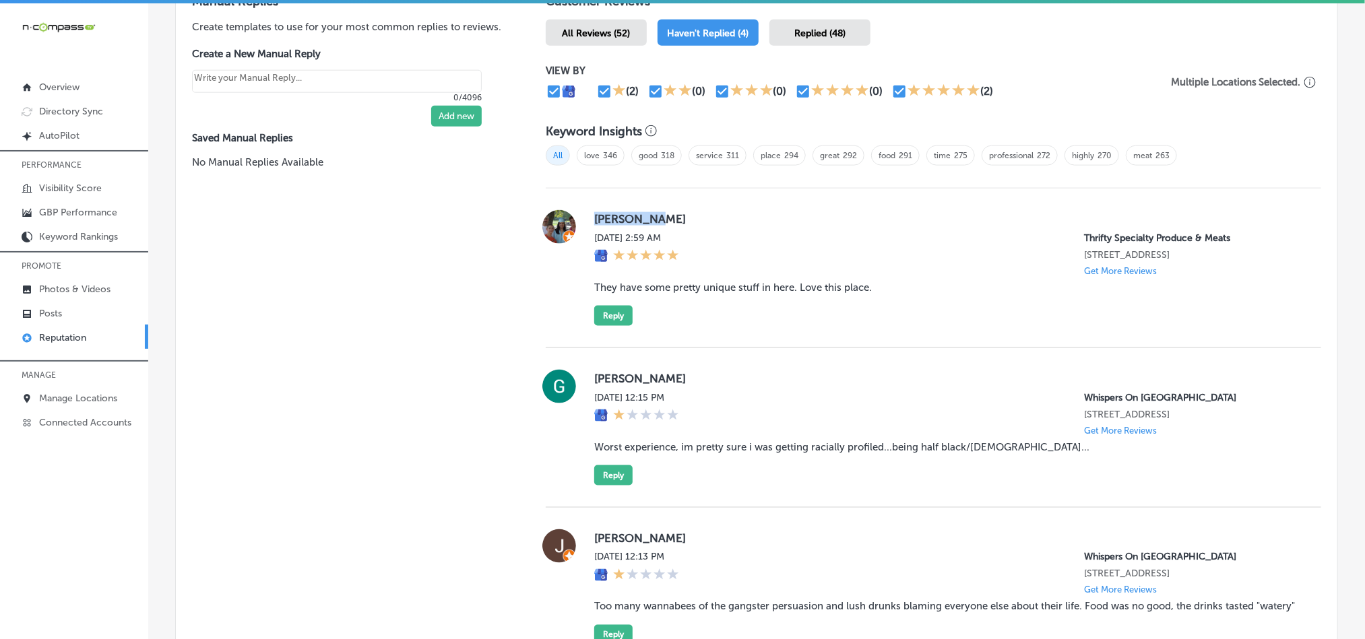
drag, startPoint x: 591, startPoint y: 206, endPoint x: 688, endPoint y: 207, distance: 97.0
click at [688, 210] on div "[PERSON_NAME][DATE] 2:59 AM Thrifty Specialty Produce & Meats [STREET_ADDRESS] …" at bounding box center [946, 268] width 705 height 116
copy label "[PERSON_NAME]"
drag, startPoint x: 697, startPoint y: 291, endPoint x: 668, endPoint y: 290, distance: 29.7
click at [697, 290] on div "[PERSON_NAME][DATE] 2:59 AM Thrifty Specialty Produce & Meats [STREET_ADDRESS] …" at bounding box center [946, 268] width 705 height 116
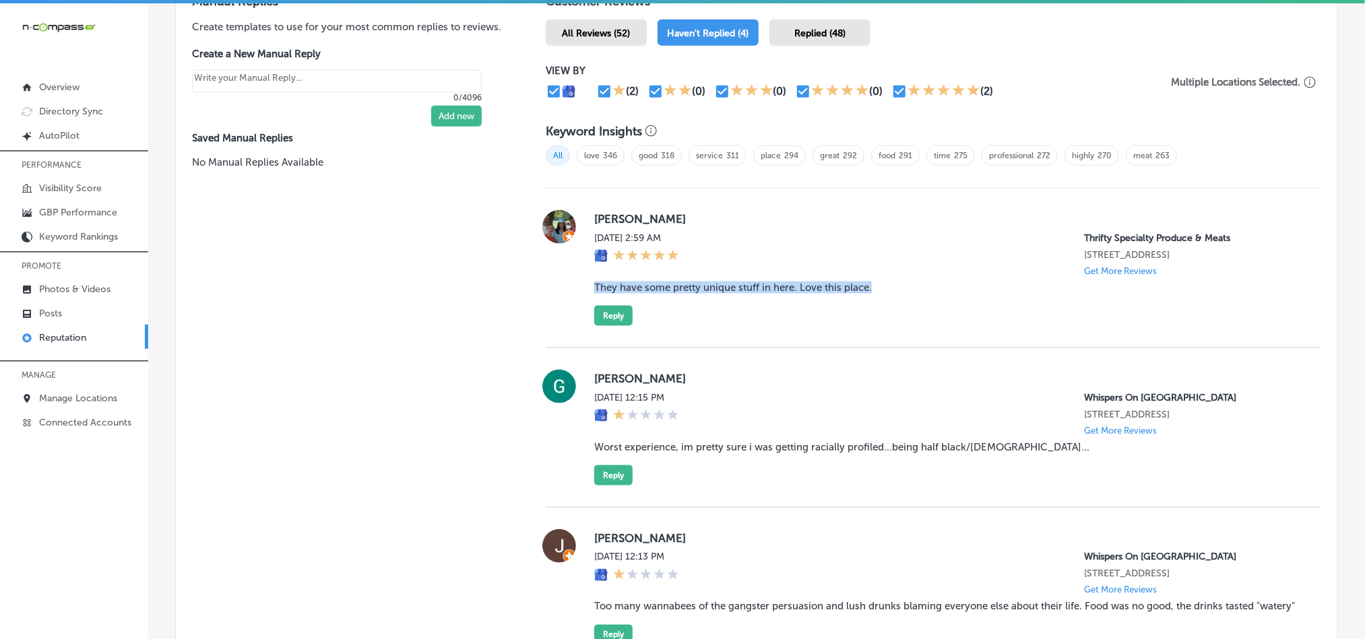
drag, startPoint x: 585, startPoint y: 285, endPoint x: 894, endPoint y: 285, distance: 309.2
click at [894, 285] on div "[PERSON_NAME][DATE] 2:59 AM Thrifty Specialty Produce & Meats [STREET_ADDRESS] …" at bounding box center [933, 268] width 775 height 116
copy blockquote "They have some pretty unique stuff in here. Love this place."
click at [813, 317] on div "[PERSON_NAME][DATE] 2:59 AM Thrifty Specialty Produce & Meats [STREET_ADDRESS] …" at bounding box center [946, 268] width 705 height 116
click at [602, 306] on button "Reply" at bounding box center [613, 316] width 38 height 20
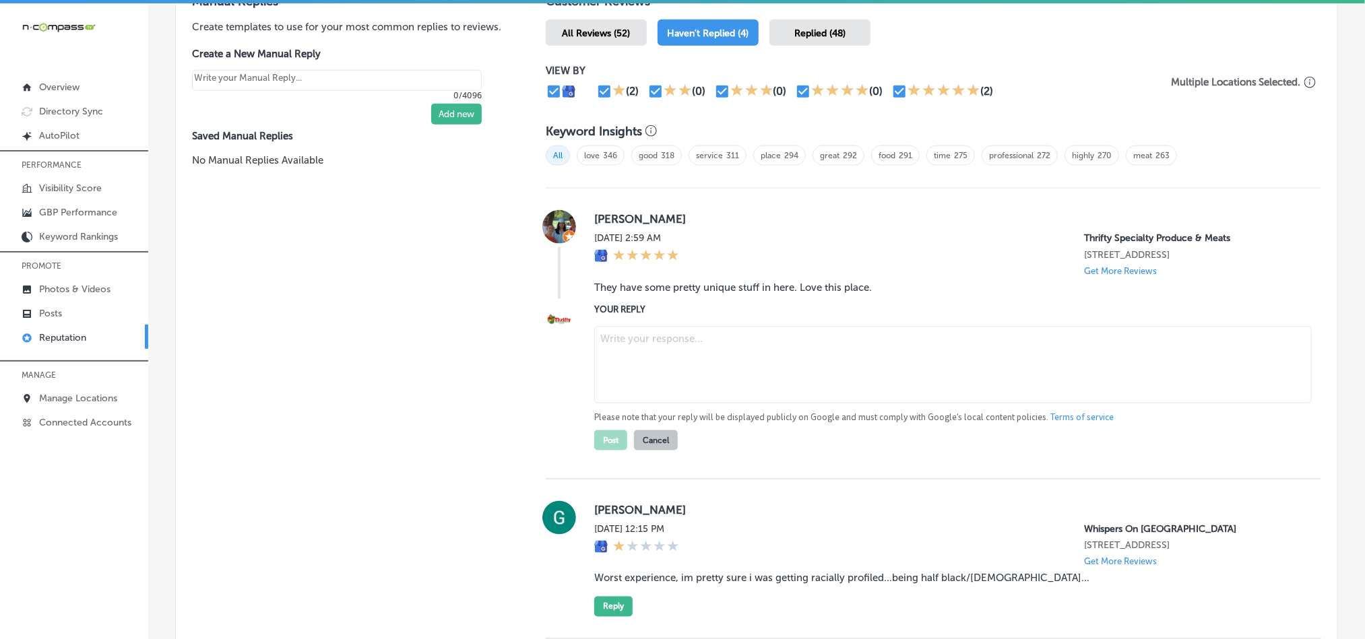
click at [693, 374] on textarea at bounding box center [953, 365] width 718 height 77
paste textarea "Thank you for the great review, [PERSON_NAME]! We're thrilled you enjoy the uni…"
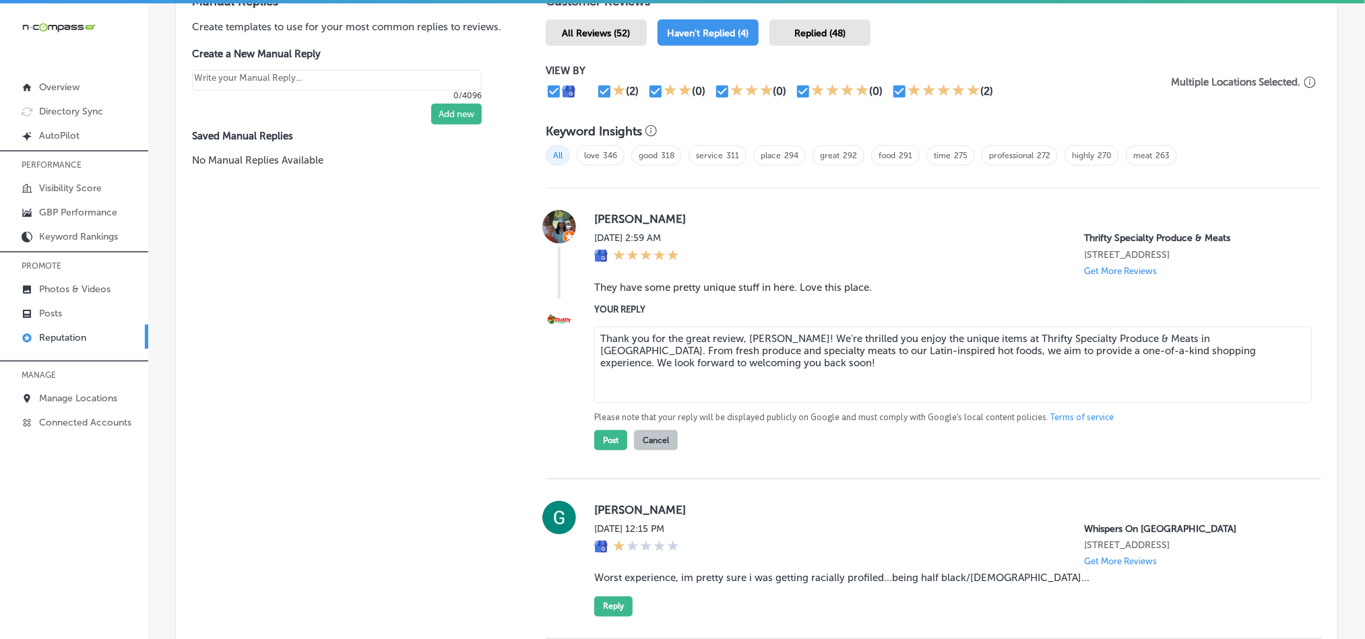
click at [811, 330] on textarea "Thank you for the great review, [PERSON_NAME]! We're thrilled you enjoy the uni…" at bounding box center [953, 365] width 718 height 77
click at [821, 373] on textarea "Thank you for the great review, [PERSON_NAME]! We're glad you enjoy the unique …" at bounding box center [953, 365] width 718 height 77
type textarea "Thank you for the great review, [PERSON_NAME]! We're glad you enjoy the unique …"
click at [613, 439] on button "Post" at bounding box center [610, 441] width 33 height 20
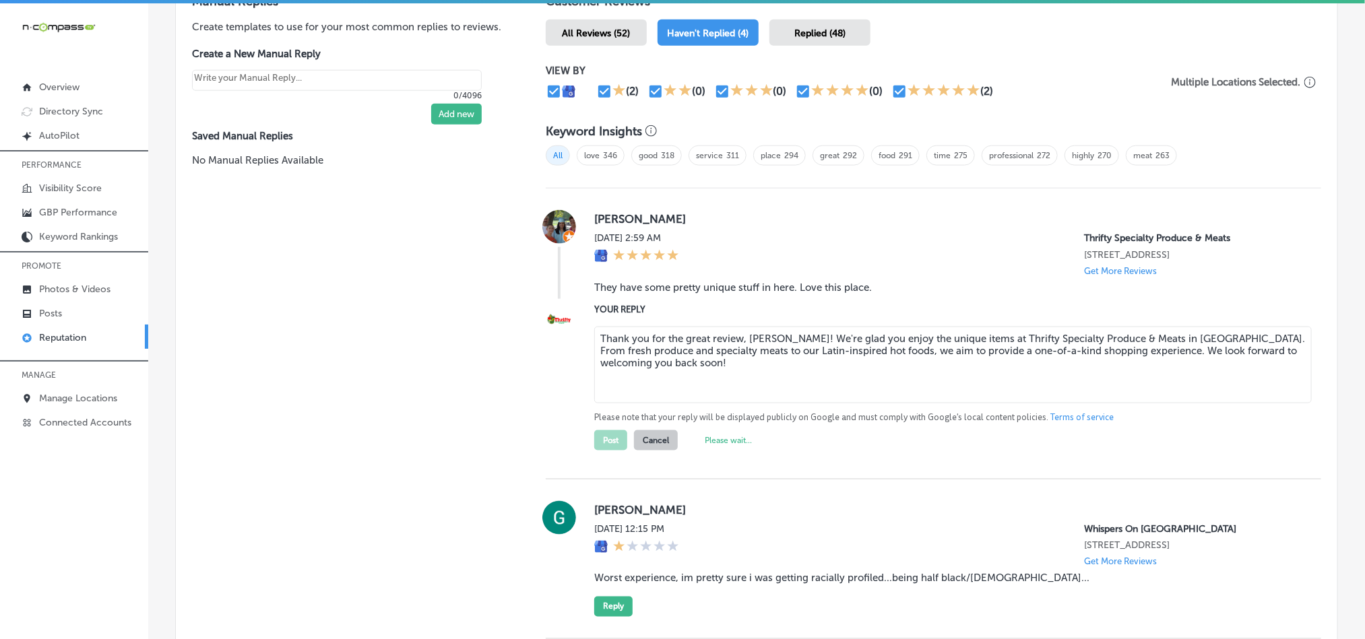
type textarea "x"
